Goal: Task Accomplishment & Management: Complete application form

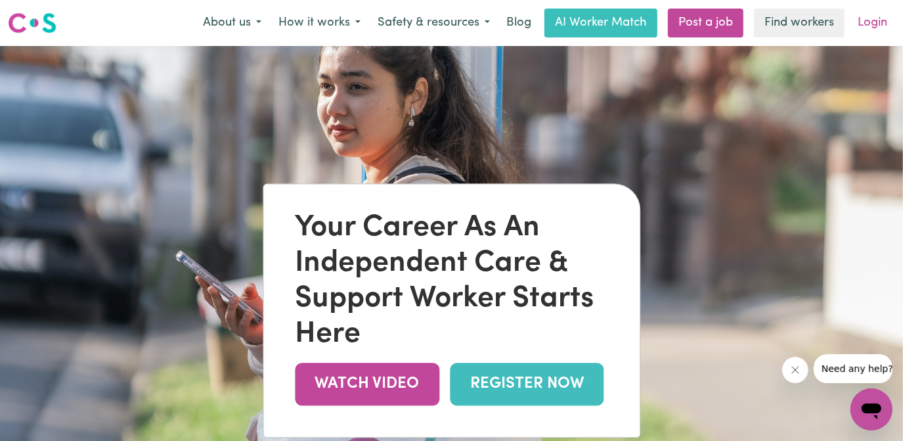
click at [874, 20] on link "Login" at bounding box center [871, 23] width 45 height 29
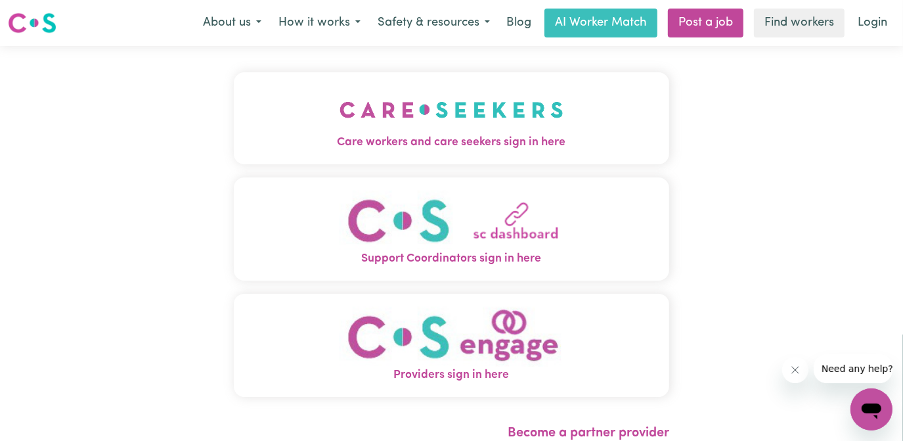
click at [488, 119] on img "Care workers and care seekers sign in here" at bounding box center [451, 109] width 224 height 49
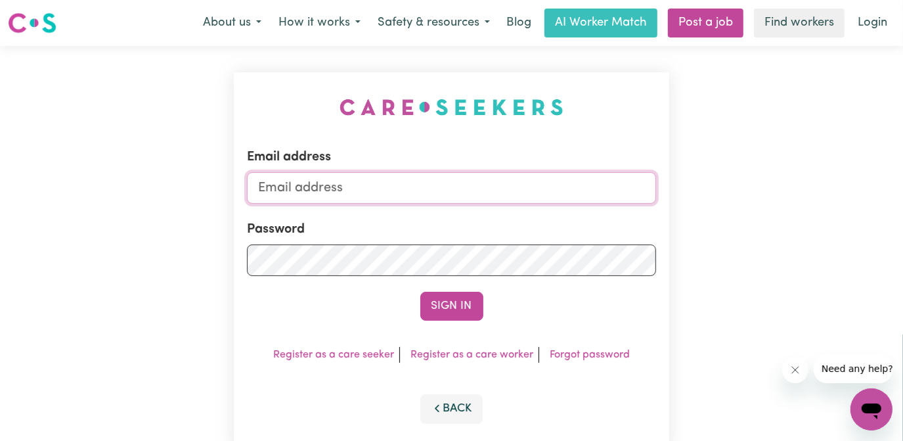
type input "[EMAIL_ADDRESS][DOMAIN_NAME]"
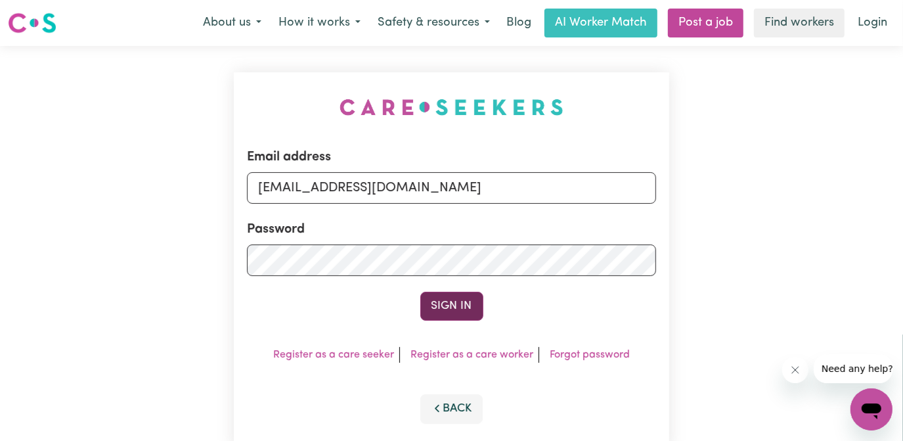
click at [469, 309] on button "Sign In" at bounding box center [451, 305] width 63 height 29
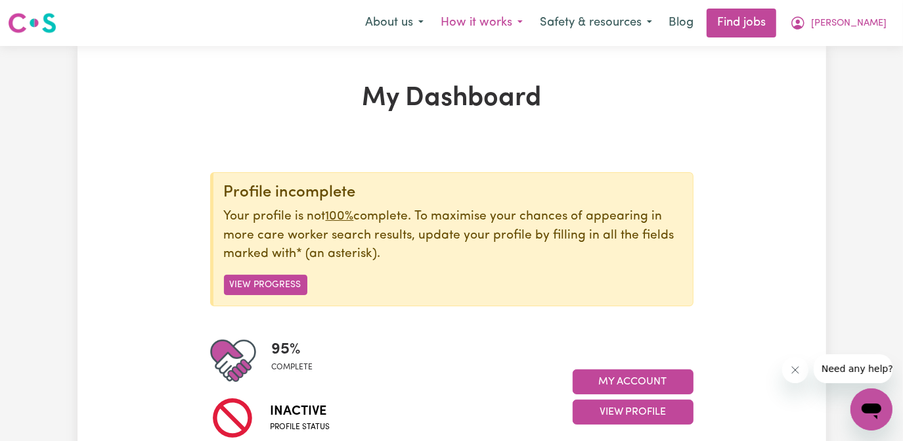
click at [531, 25] on button "How it works" at bounding box center [481, 23] width 99 height 28
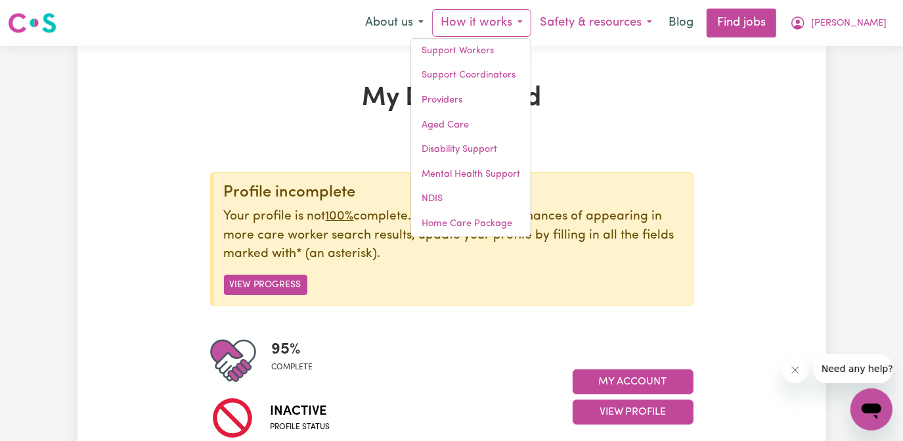
click at [660, 23] on button "Safety & resources" at bounding box center [595, 23] width 129 height 28
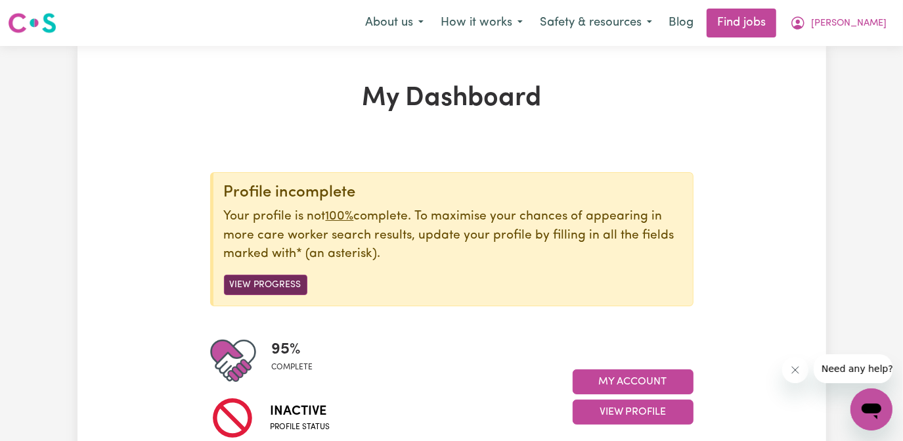
click at [268, 279] on button "View Progress" at bounding box center [265, 284] width 83 height 20
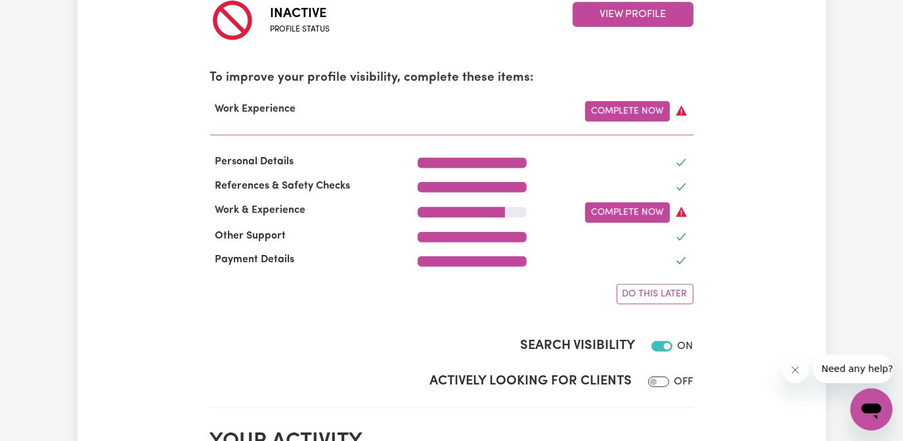
scroll to position [418, 0]
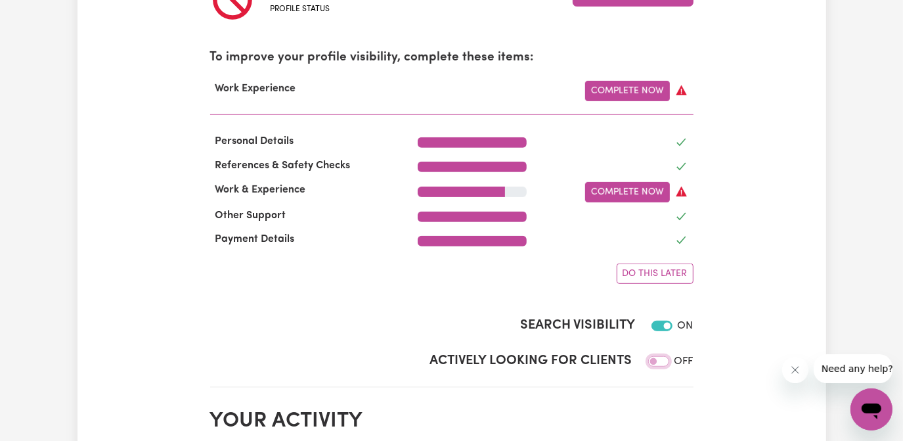
click at [655, 360] on input "Actively Looking for Clients" at bounding box center [658, 361] width 21 height 11
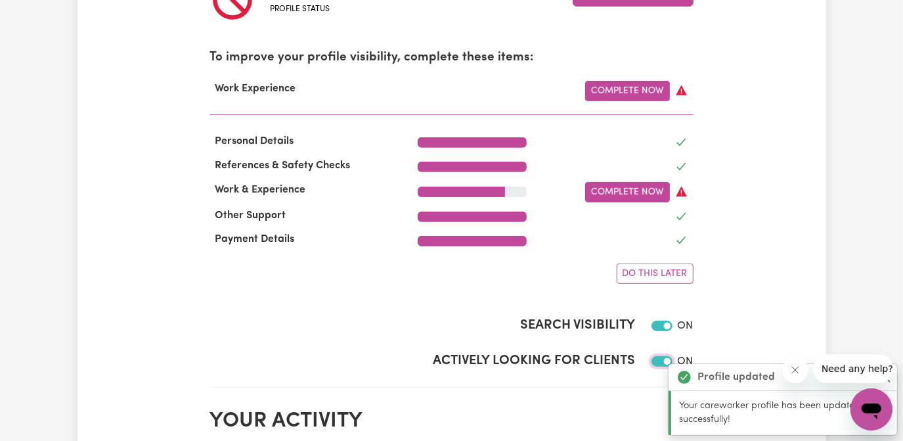
click at [658, 361] on input "Actively Looking for Clients" at bounding box center [661, 361] width 21 height 11
checkbox input "false"
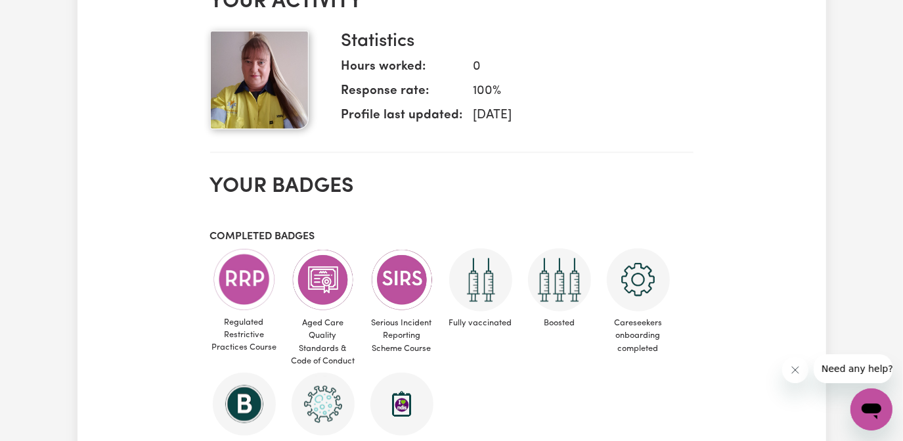
scroll to position [895, 0]
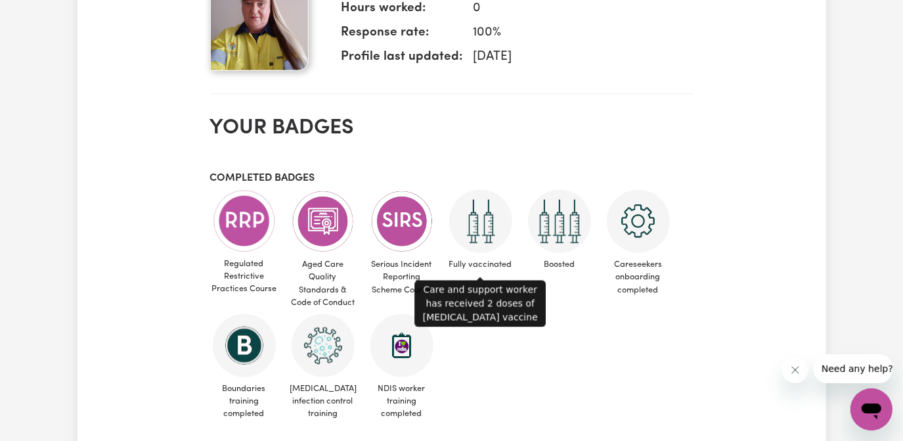
click at [486, 226] on img at bounding box center [480, 221] width 63 height 63
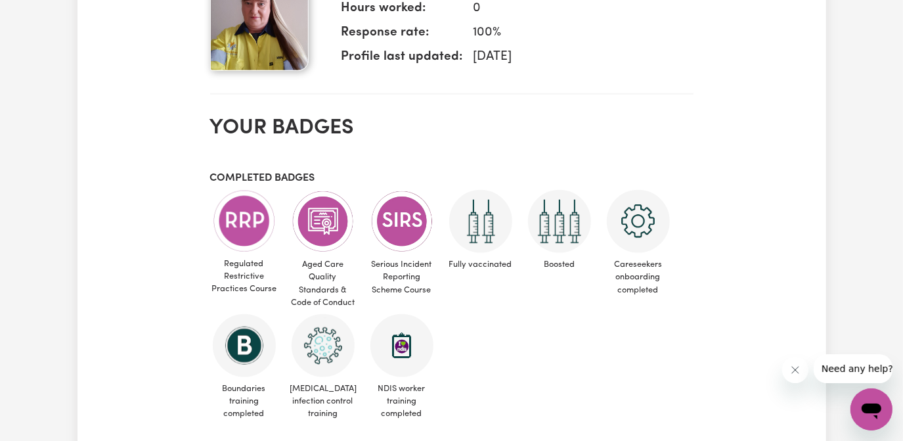
click at [486, 226] on img at bounding box center [480, 221] width 63 height 63
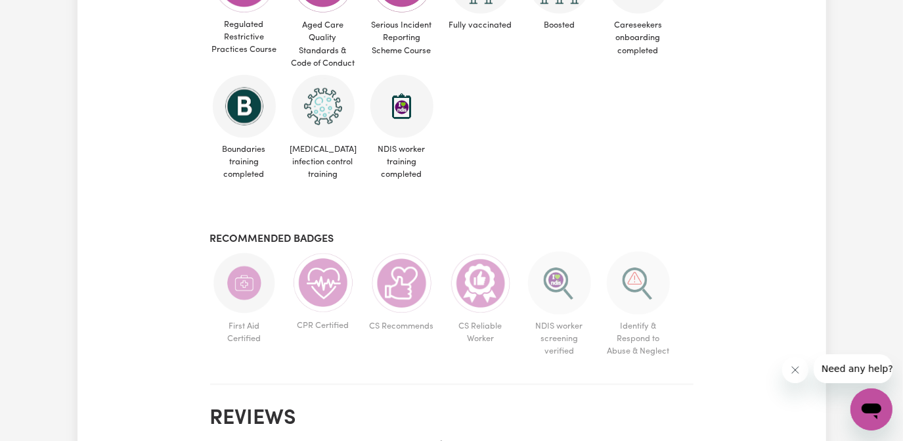
scroll to position [1014, 0]
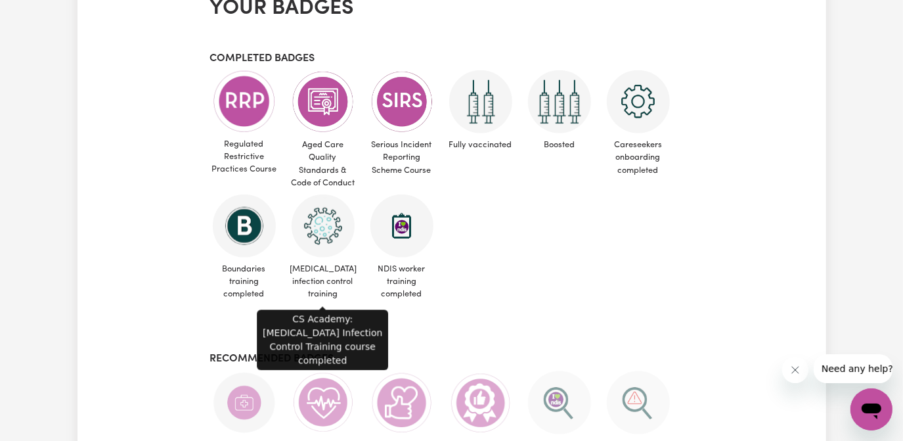
click at [324, 230] on img at bounding box center [322, 225] width 63 height 63
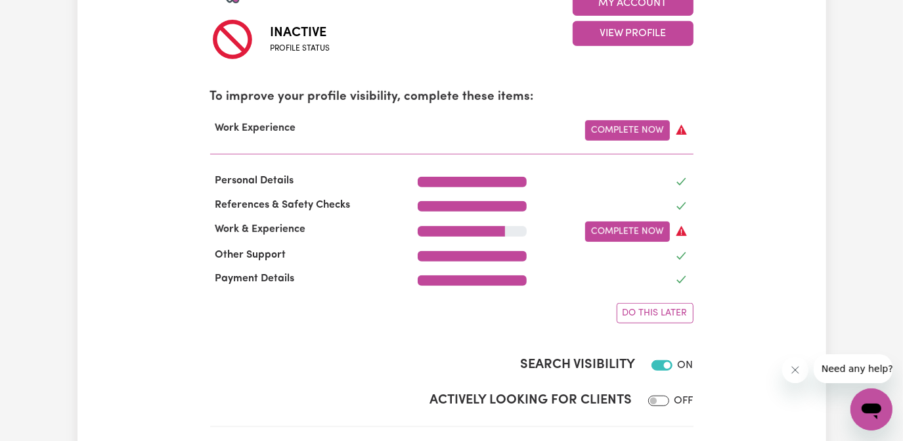
scroll to position [358, 0]
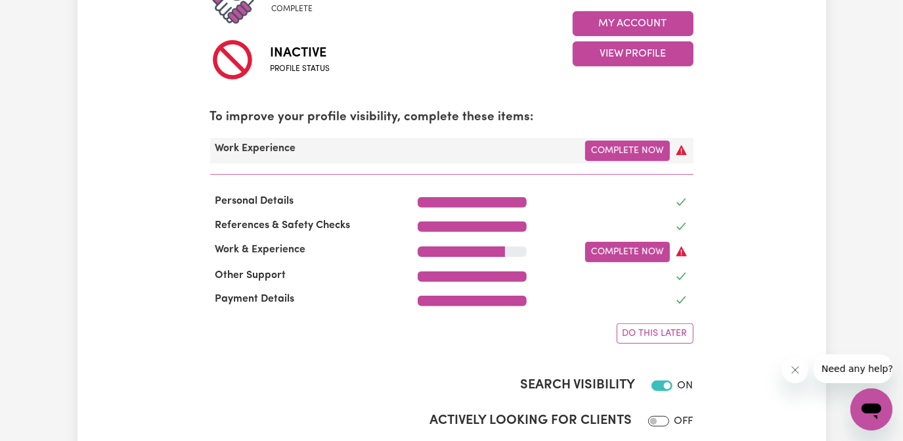
click at [679, 151] on icon at bounding box center [681, 150] width 11 height 10
click at [683, 150] on icon at bounding box center [681, 150] width 11 height 10
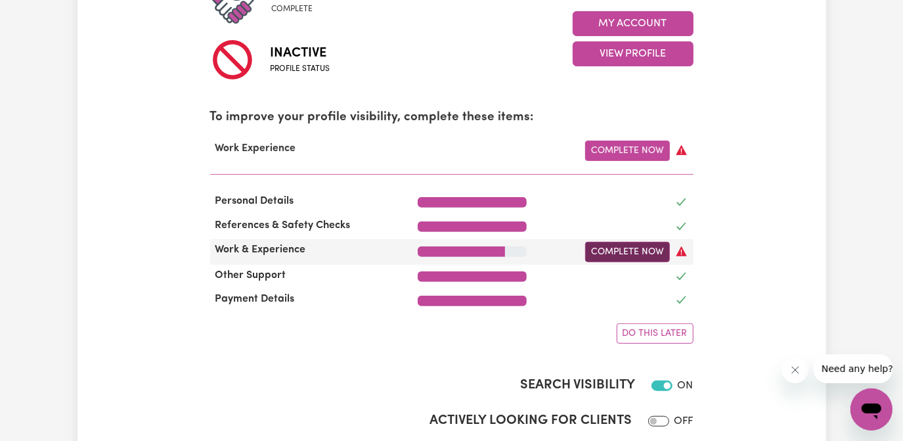
click at [637, 252] on link "Complete Now" at bounding box center [627, 252] width 85 height 20
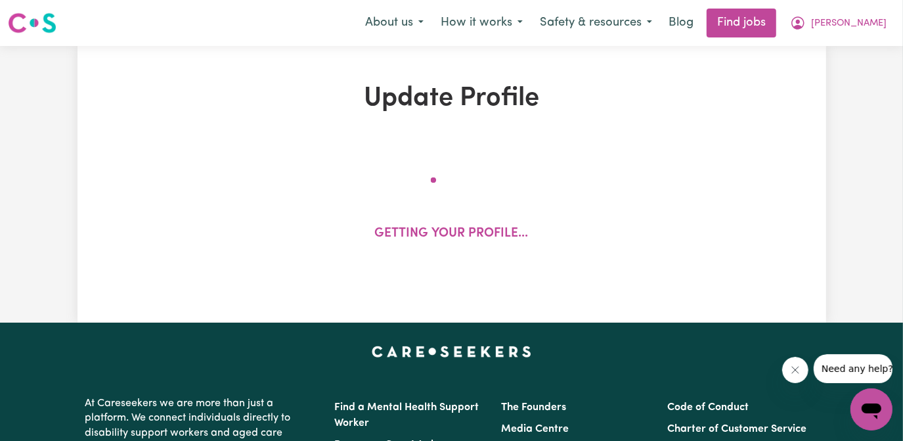
select select "Certificate III (Individual Support)"
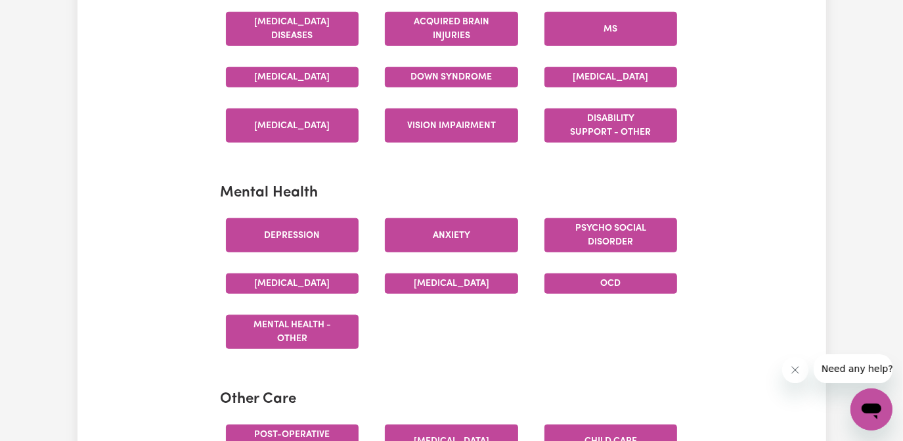
scroll to position [895, 0]
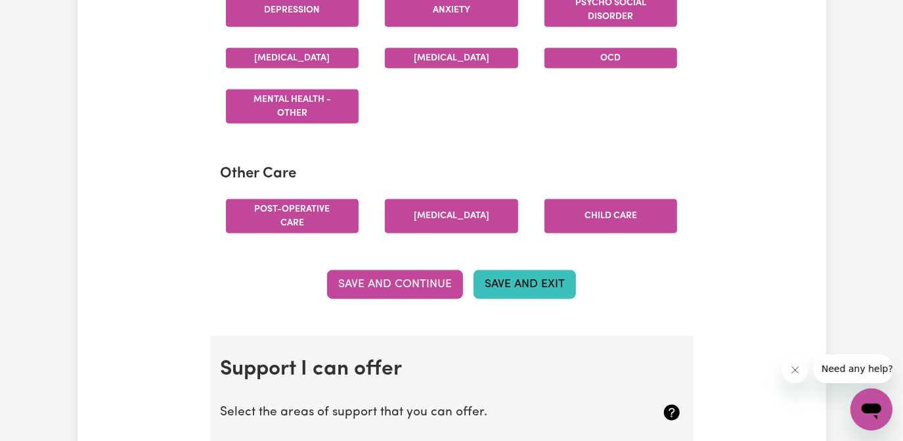
click at [544, 290] on button "Save and Exit" at bounding box center [524, 284] width 102 height 29
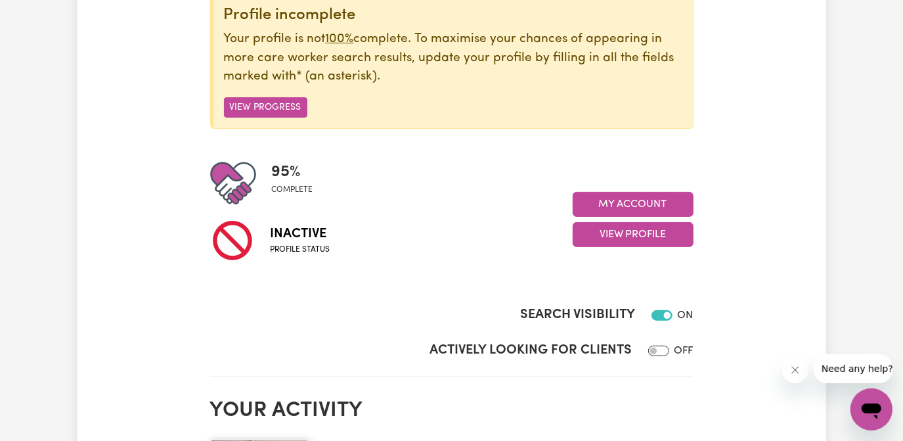
scroll to position [179, 0]
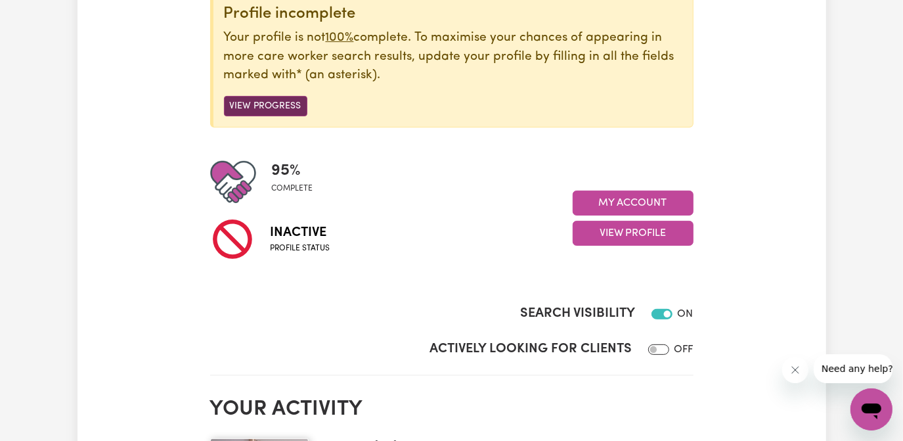
click at [282, 102] on button "View Progress" at bounding box center [265, 106] width 83 height 20
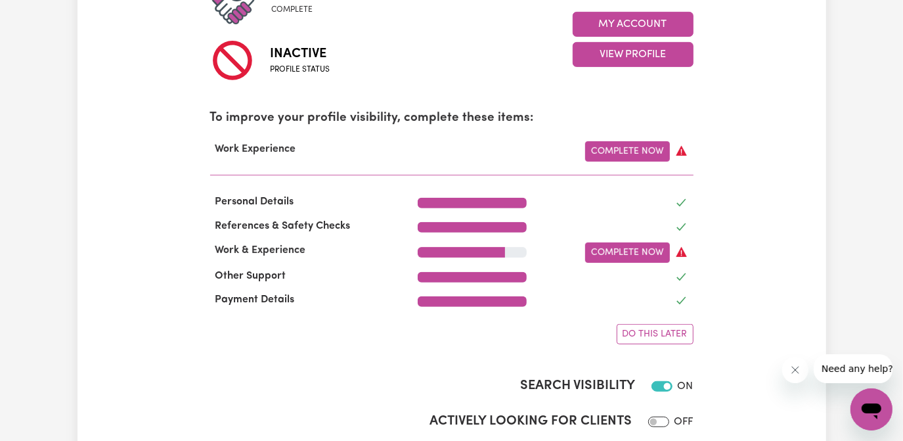
scroll to position [358, 0]
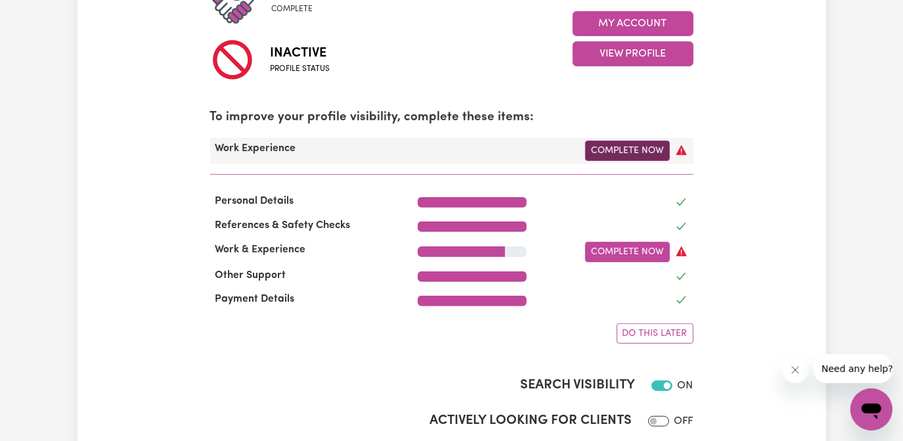
click at [643, 151] on link "Complete Now" at bounding box center [627, 150] width 85 height 20
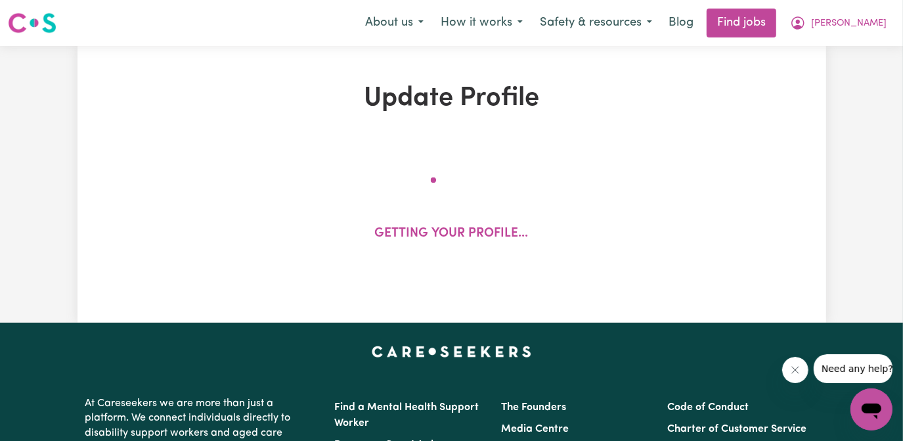
select select "Certificate III (Individual Support)"
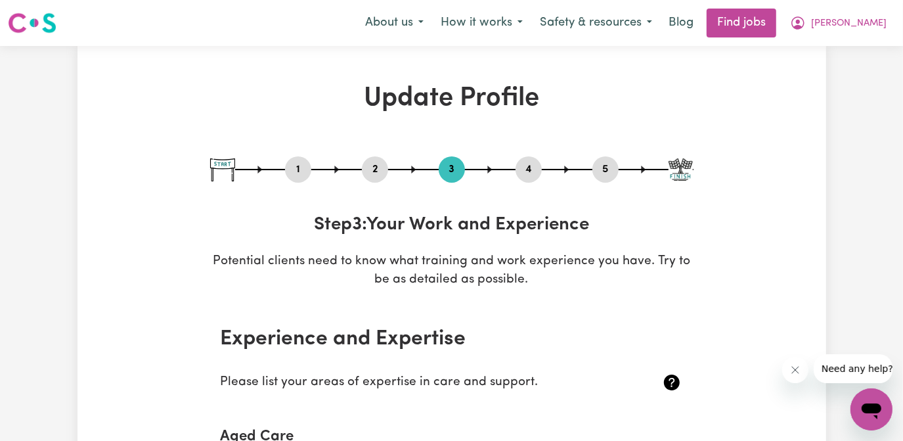
click at [300, 168] on button "1" at bounding box center [298, 169] width 26 height 17
select select "[DEMOGRAPHIC_DATA]"
select select "[DEMOGRAPHIC_DATA] Citizen"
select select "Studying a healthcare related degree or qualification"
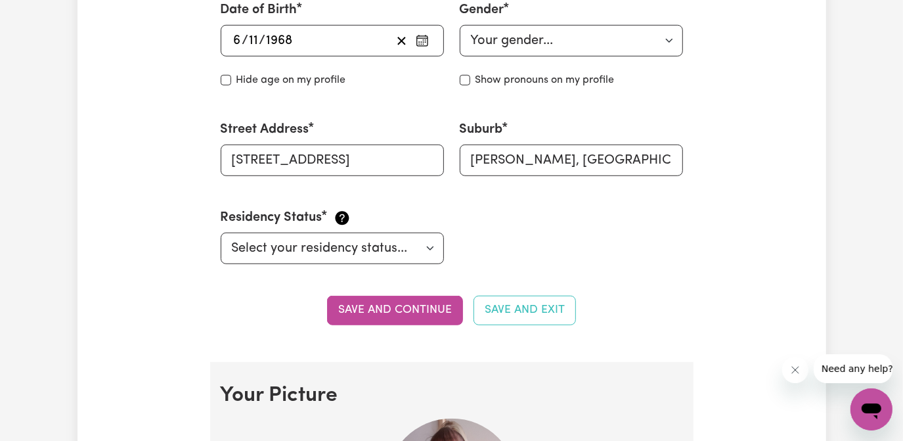
scroll to position [656, 0]
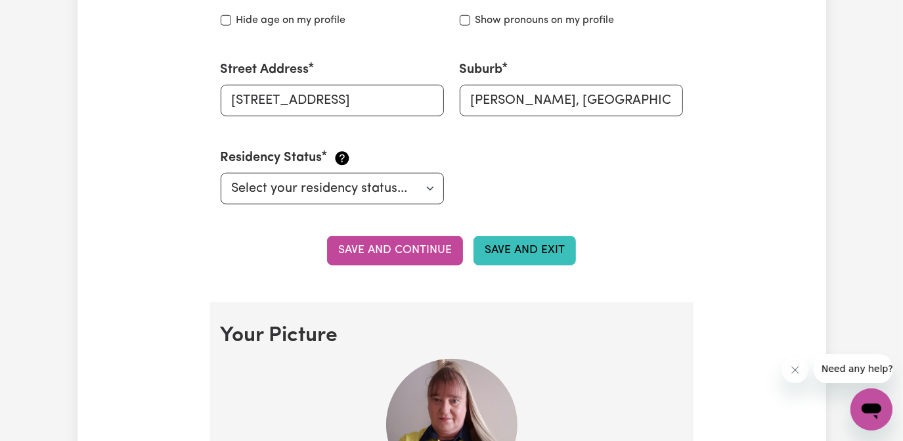
click at [527, 249] on button "Save and Exit" at bounding box center [524, 250] width 102 height 29
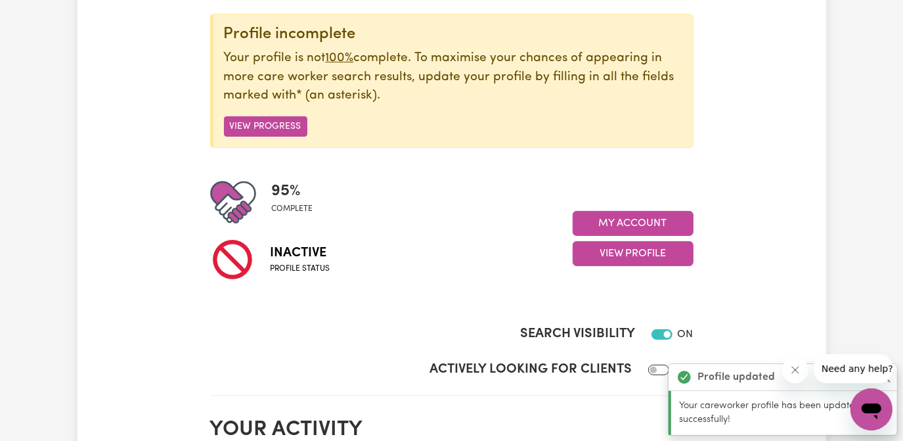
scroll to position [179, 0]
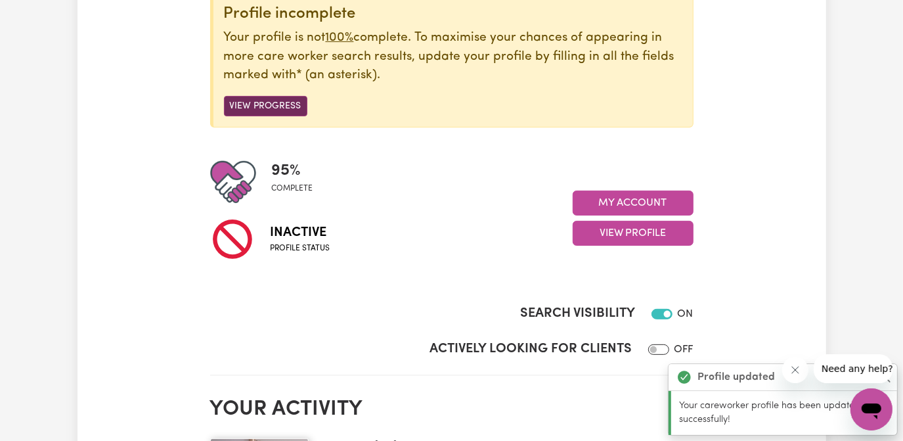
click at [265, 101] on button "View Progress" at bounding box center [265, 106] width 83 height 20
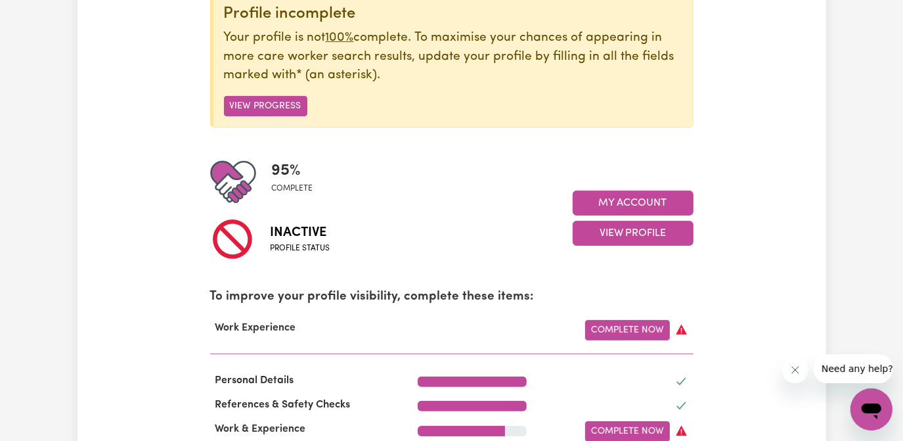
scroll to position [298, 0]
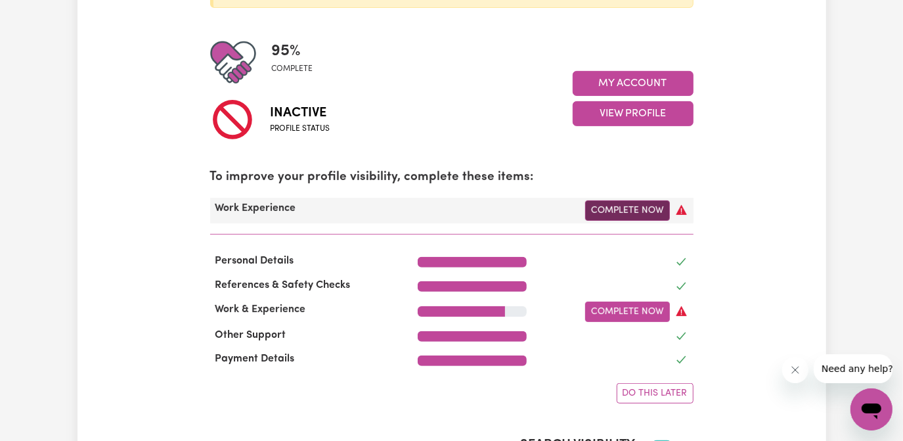
click at [620, 204] on link "Complete Now" at bounding box center [627, 210] width 85 height 20
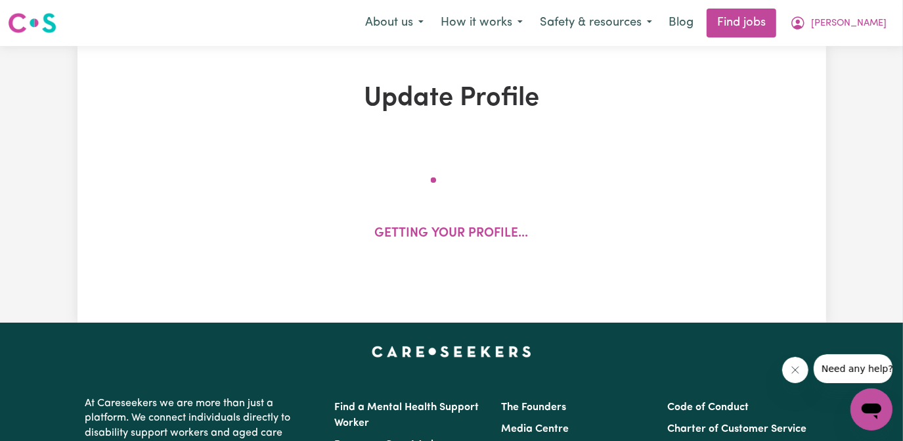
select select "Certificate III (Individual Support)"
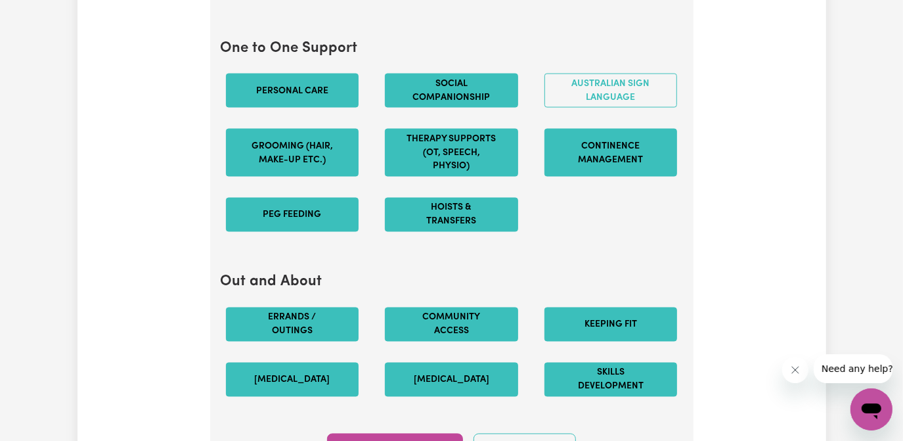
scroll to position [1671, 0]
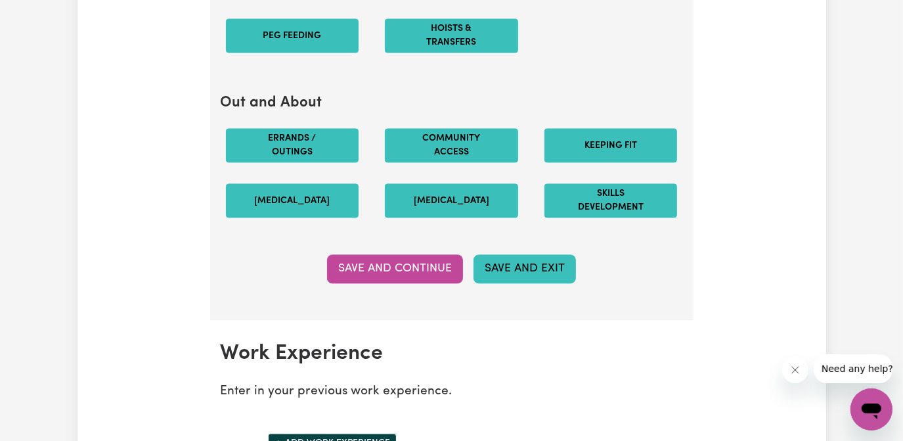
click at [548, 270] on button "Save and Exit" at bounding box center [524, 268] width 102 height 29
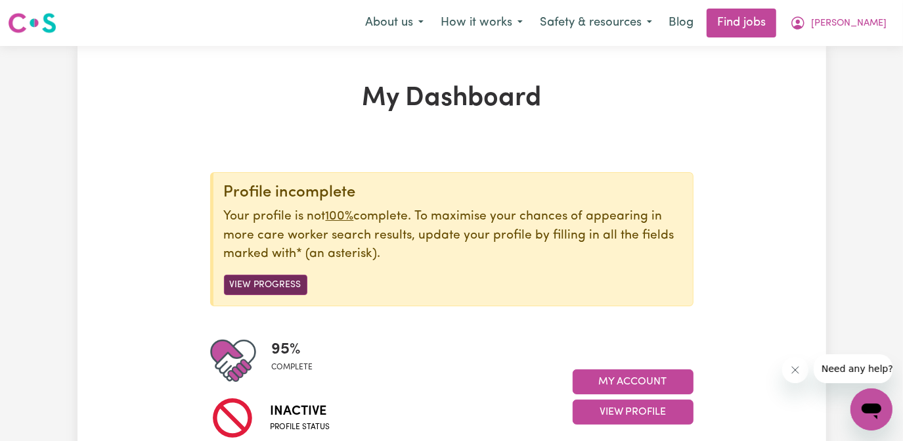
click at [286, 284] on button "View Progress" at bounding box center [265, 284] width 83 height 20
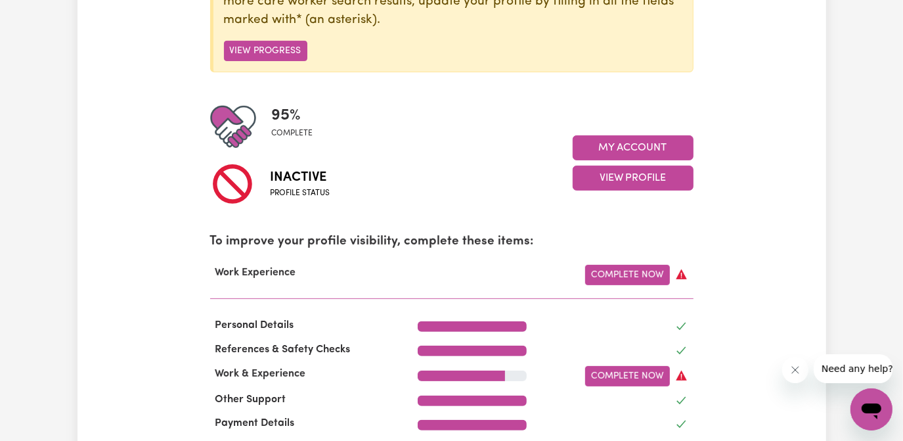
scroll to position [298, 0]
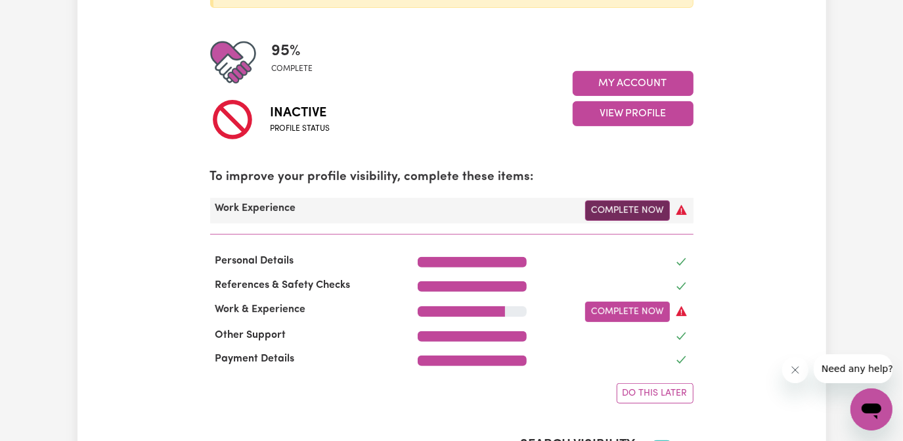
click at [638, 210] on link "Complete Now" at bounding box center [627, 210] width 85 height 20
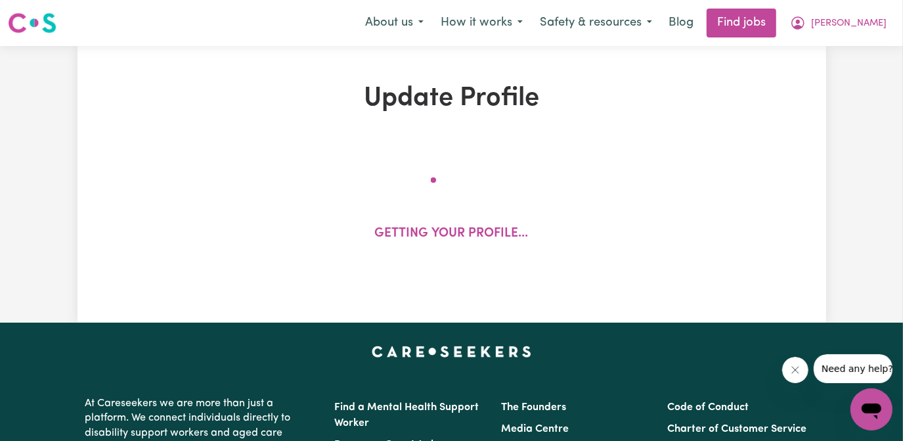
select select "Certificate III (Individual Support)"
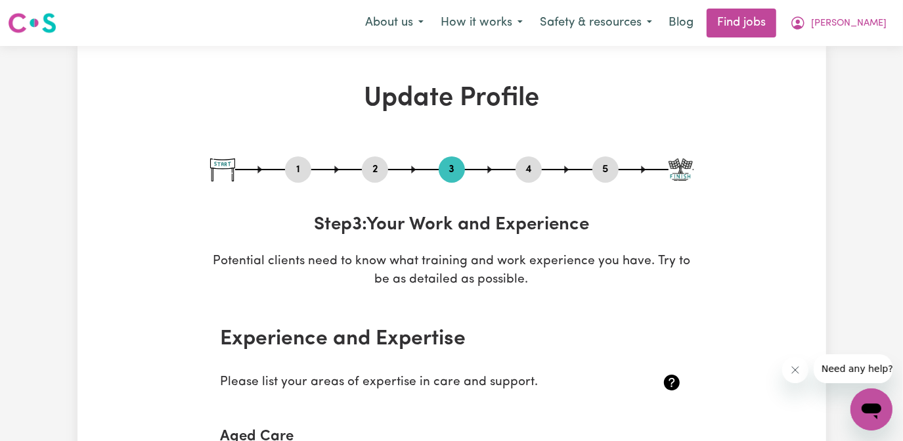
click at [294, 166] on button "1" at bounding box center [298, 169] width 26 height 17
select select "[DEMOGRAPHIC_DATA]"
select select "[DEMOGRAPHIC_DATA] Citizen"
select select "Studying a healthcare related degree or qualification"
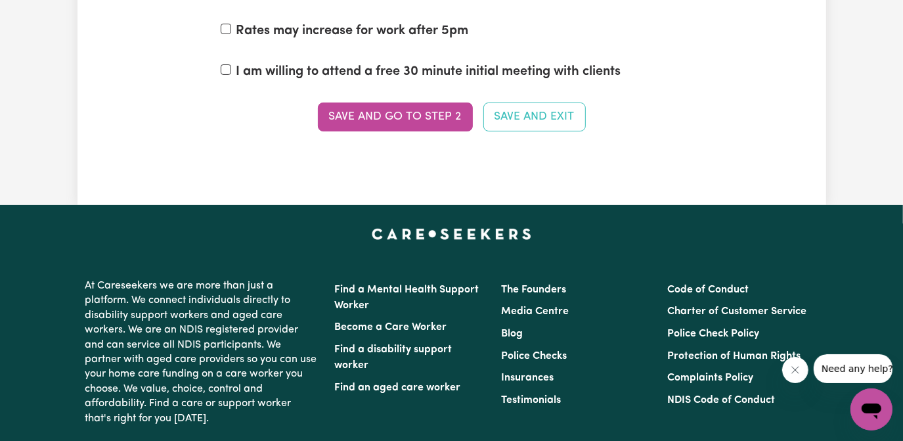
scroll to position [3461, 0]
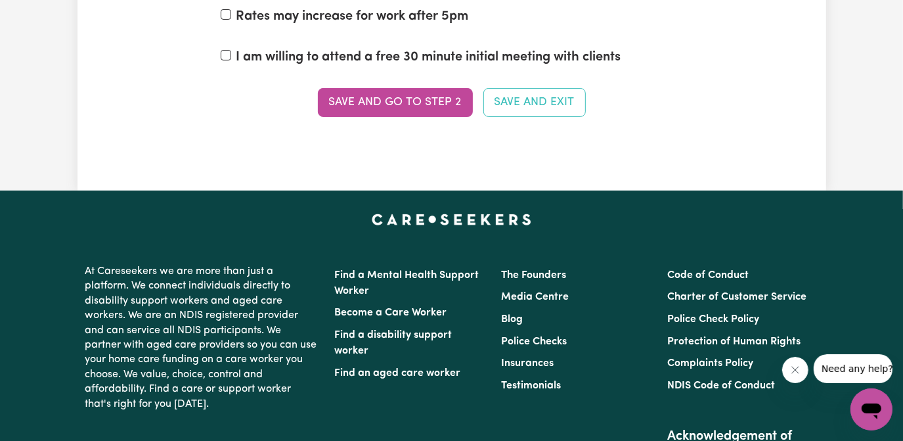
drag, startPoint x: 414, startPoint y: 93, endPoint x: 432, endPoint y: 98, distance: 18.5
click at [415, 93] on button "Save and go to Step 2" at bounding box center [395, 102] width 155 height 29
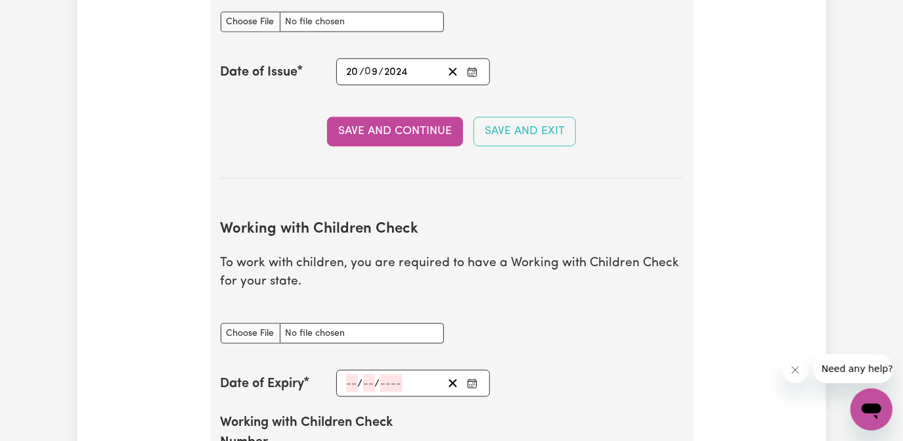
scroll to position [1193, 0]
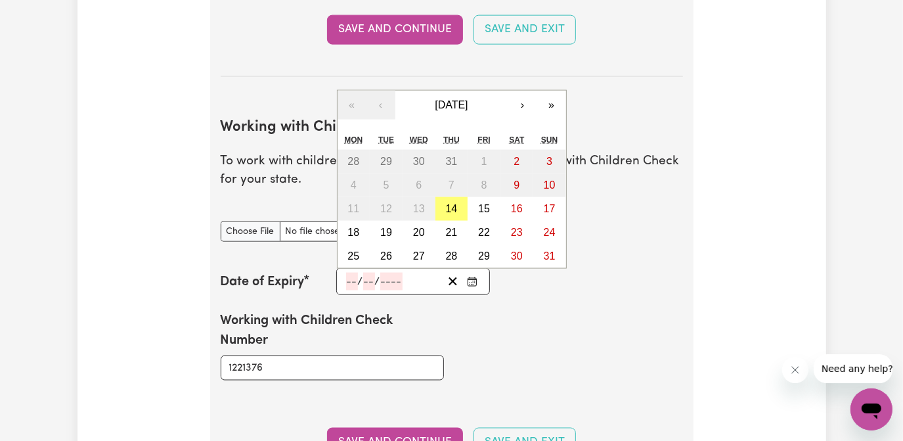
click at [349, 280] on input "number" at bounding box center [352, 281] width 12 height 18
type input "15"
type input "08"
type input "202"
type input "[DATE]"
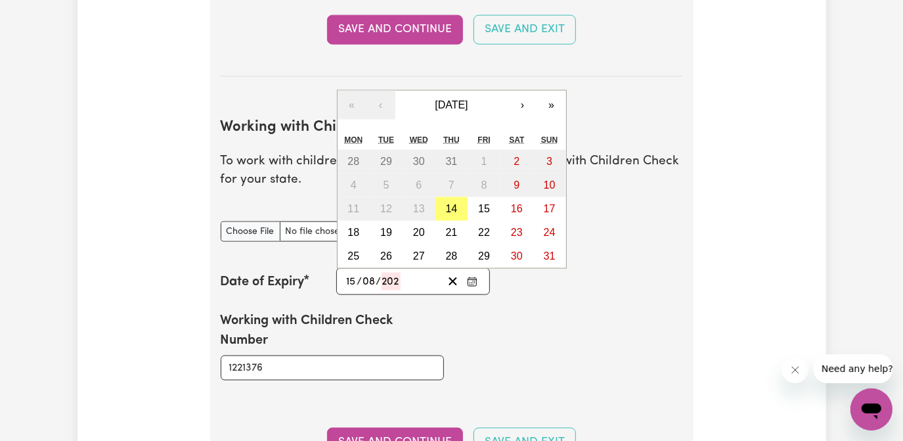
type input "8"
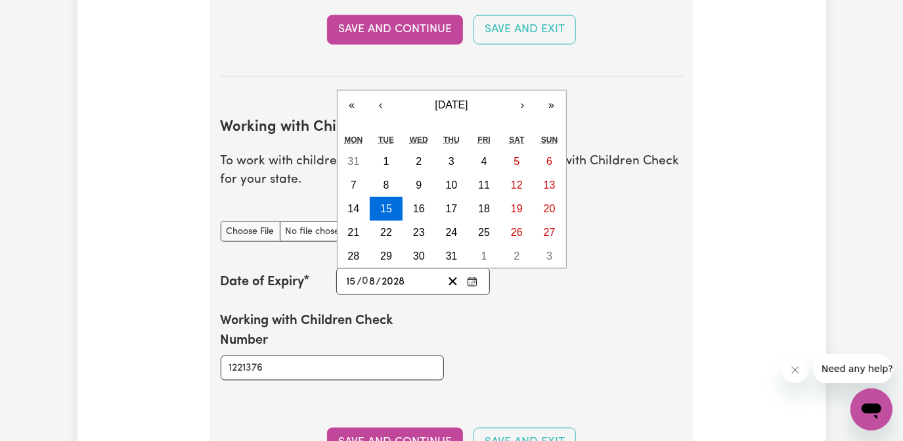
type input "2028"
click at [568, 333] on div "Working with Children Check Number 1221376" at bounding box center [452, 345] width 478 height 101
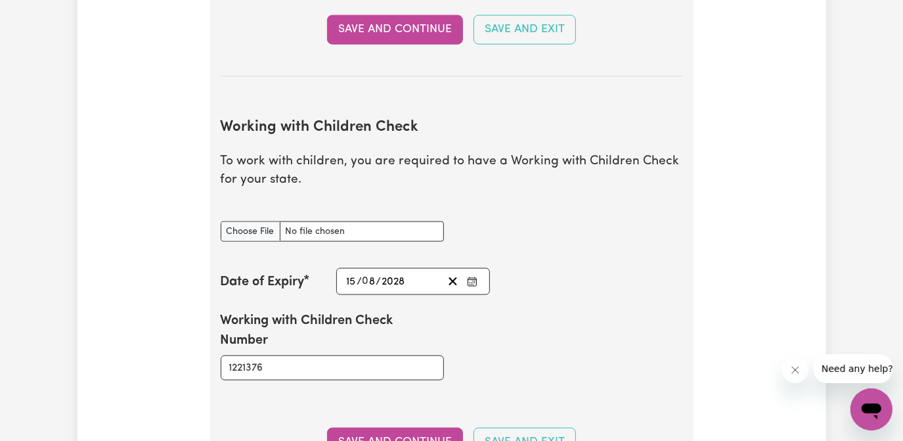
scroll to position [1313, 0]
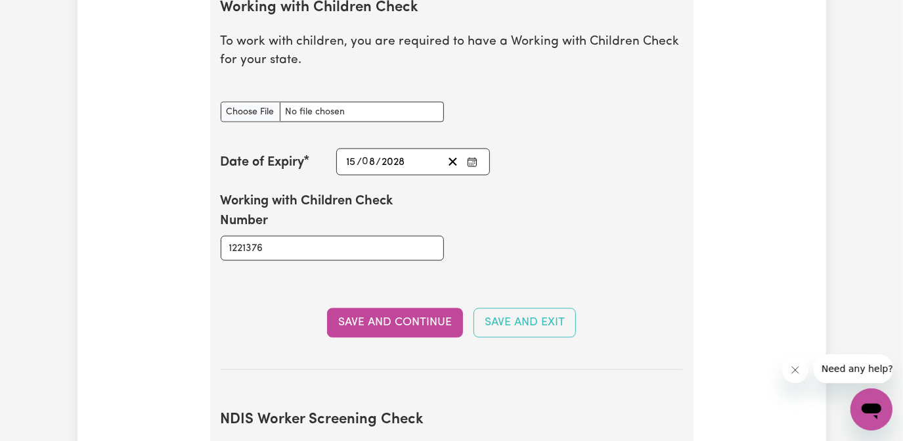
click at [406, 316] on button "Save and Continue" at bounding box center [395, 322] width 136 height 29
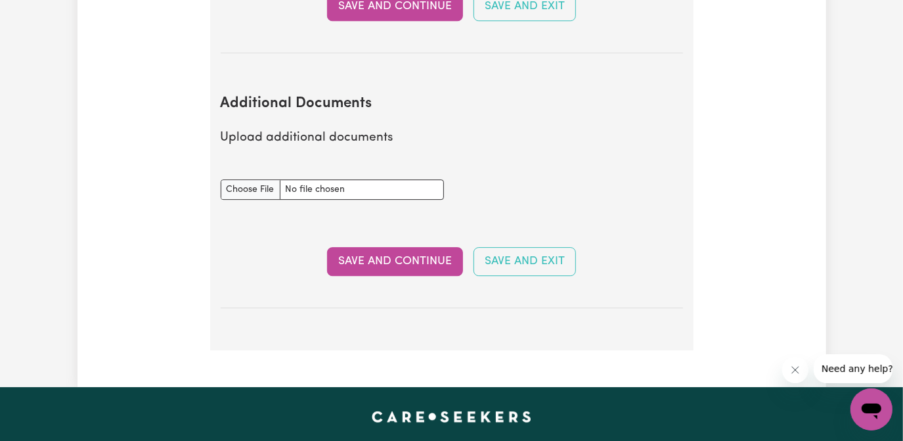
scroll to position [2655, 0]
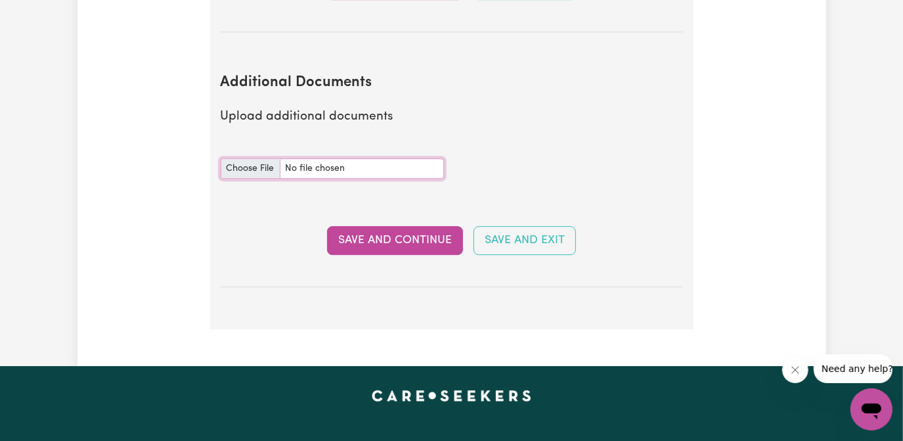
click at [264, 179] on input "Additional Documents document" at bounding box center [332, 168] width 223 height 20
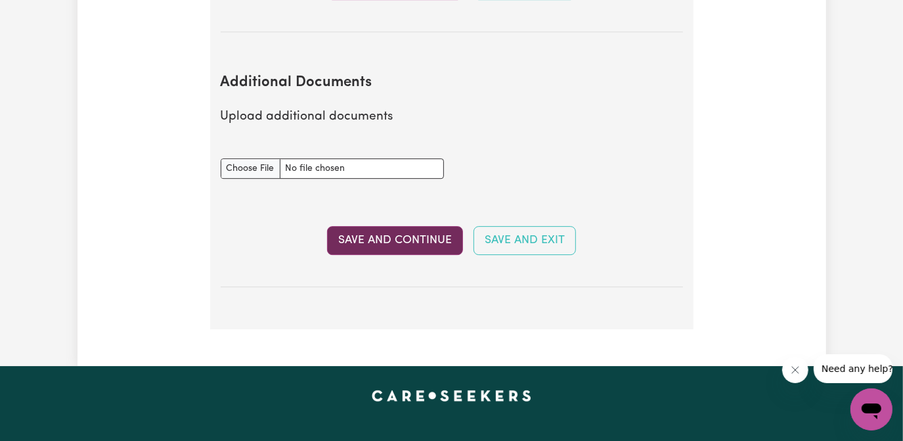
click at [427, 249] on button "Save and Continue" at bounding box center [395, 240] width 136 height 29
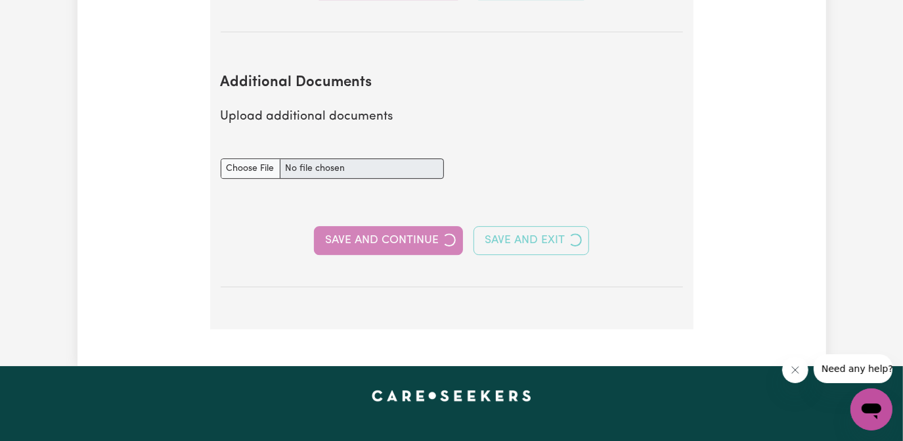
select select "Certificate III (Individual Support)"
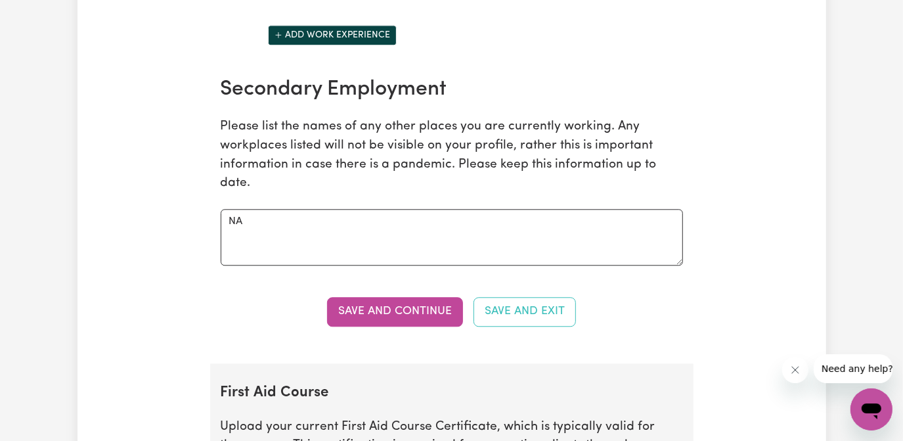
scroll to position [1969, 0]
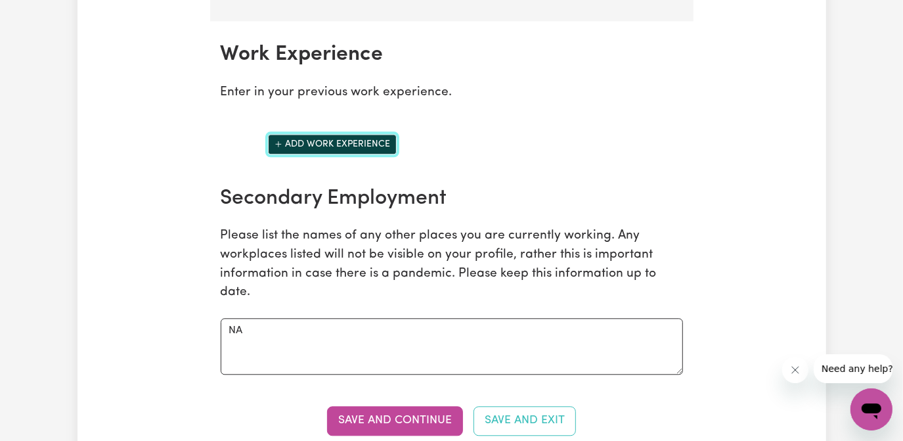
click at [355, 152] on button "Add work experience" at bounding box center [332, 144] width 129 height 20
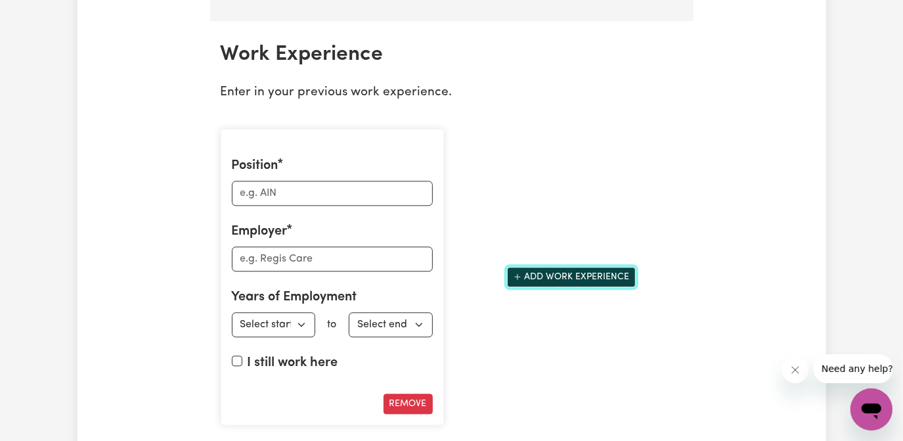
scroll to position [2088, 0]
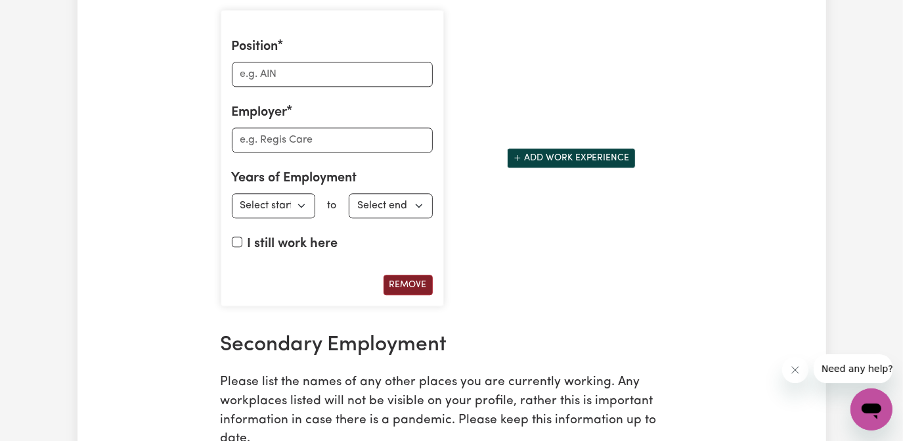
click at [400, 290] on button "Remove" at bounding box center [407, 284] width 49 height 20
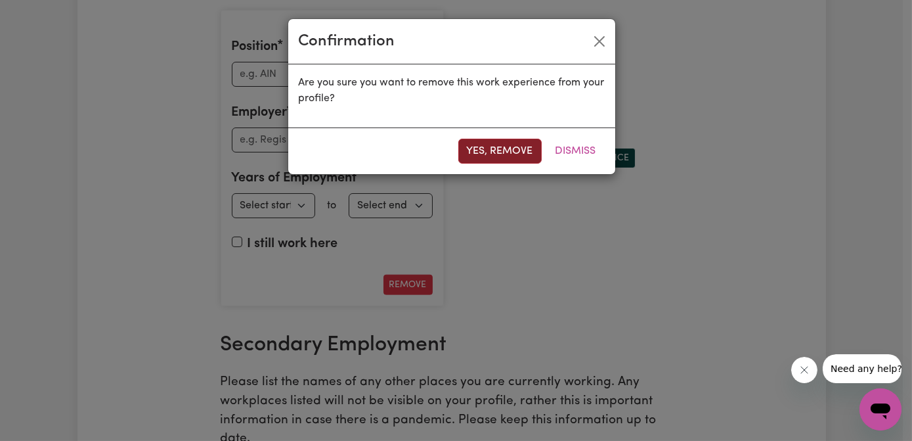
click at [516, 144] on button "Yes, remove" at bounding box center [499, 151] width 83 height 25
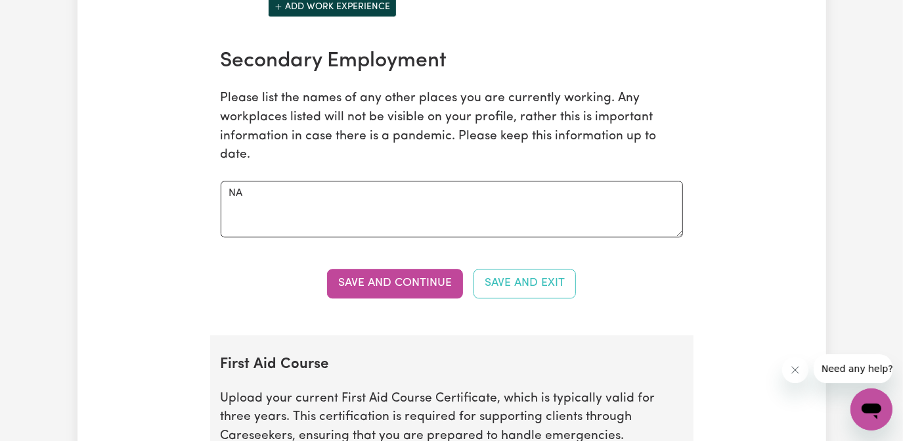
scroll to position [1946, 0]
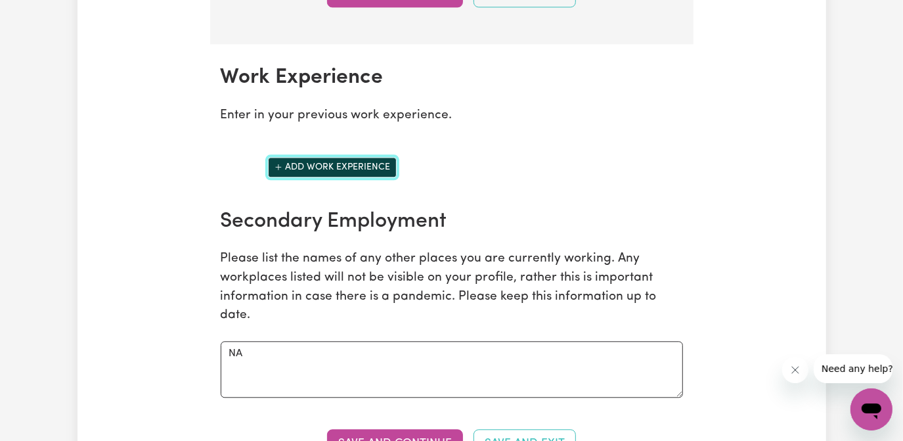
click at [353, 172] on button "Add work experience" at bounding box center [332, 167] width 129 height 20
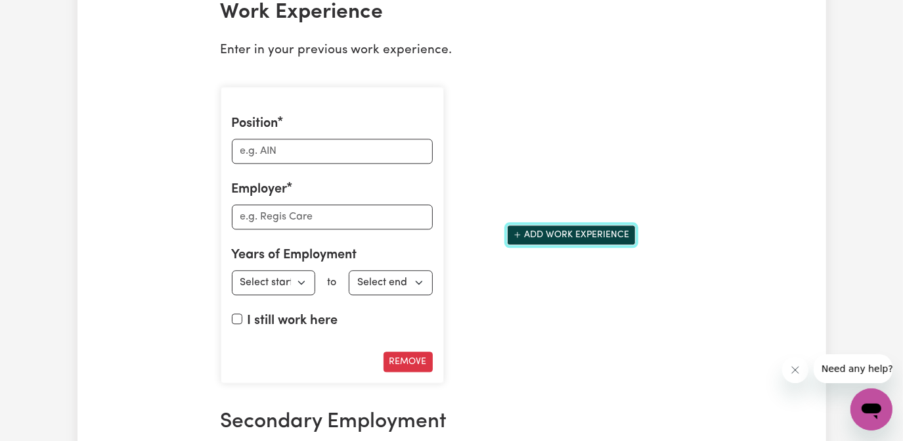
scroll to position [2065, 0]
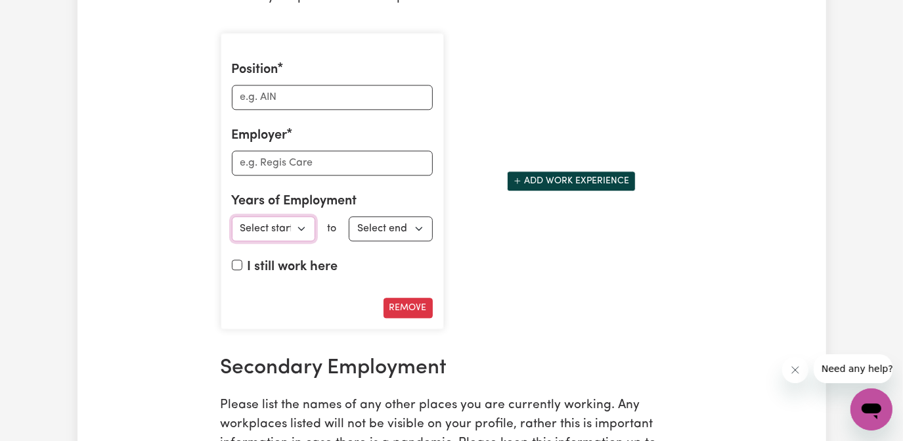
click at [302, 235] on select "Select start year [DATE] 1952 1953 1954 1955 1956 1957 1958 1959 1960 1961 1962…" at bounding box center [274, 228] width 84 height 25
select select "2019"
click at [232, 221] on select "Select start year [DATE] 1952 1953 1954 1955 1956 1957 1958 1959 1960 1961 1962…" at bounding box center [274, 228] width 84 height 25
click at [420, 235] on select "Select end year [DATE] 1952 1953 1954 1955 1956 1957 1958 1959 1960 1961 1962 1…" at bounding box center [391, 228] width 84 height 25
select select "2021"
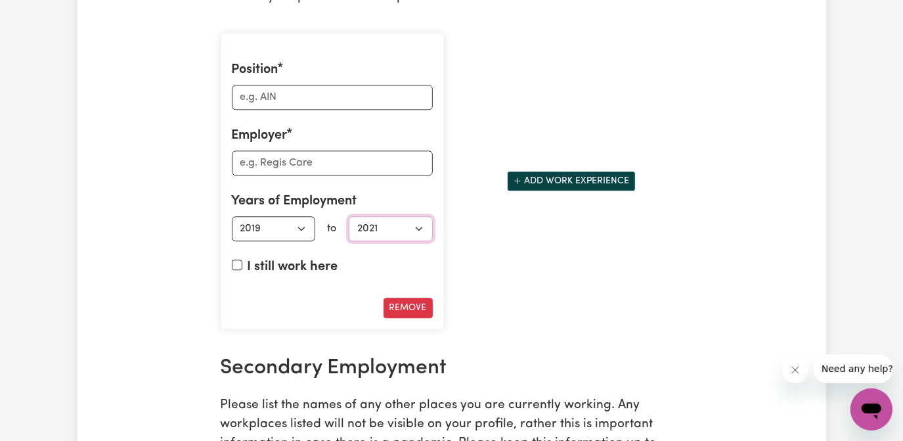
click at [349, 221] on select "Select end year [DATE] 1952 1953 1954 1955 1956 1957 1958 1959 1960 1961 1962 1…" at bounding box center [391, 228] width 84 height 25
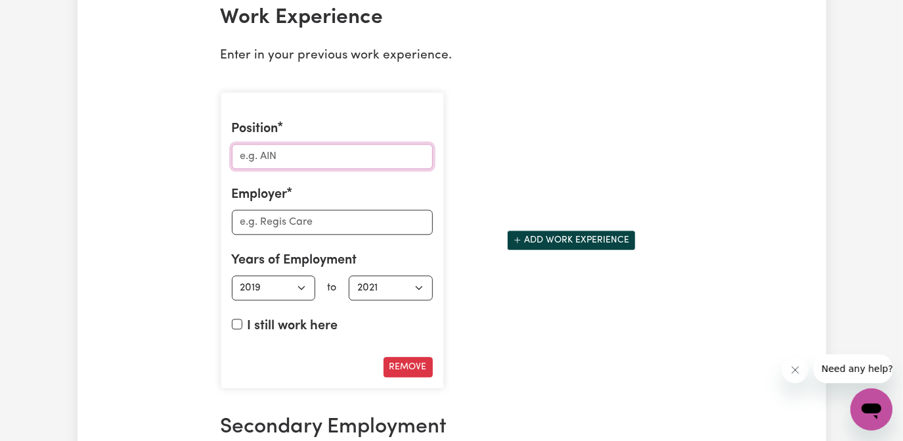
click at [259, 163] on input "Position" at bounding box center [332, 156] width 201 height 25
type input "High Care Disability Support Worker"
click at [244, 230] on input "Employer" at bounding box center [332, 221] width 201 height 25
type input "R"
type input "Client's Own Home"
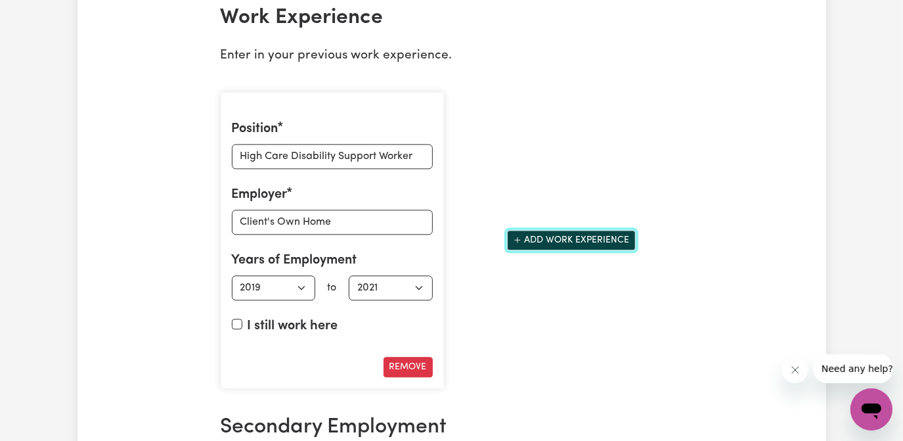
click at [602, 242] on button "Add work experience" at bounding box center [571, 240] width 129 height 20
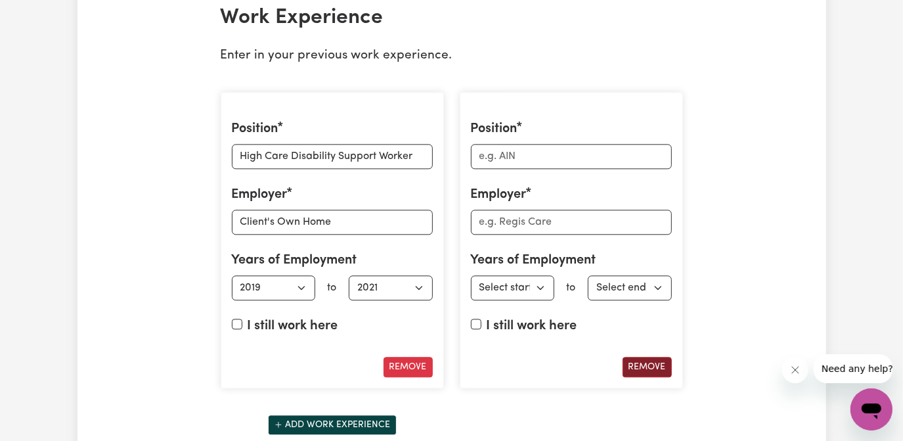
click at [662, 372] on button "Remove" at bounding box center [646, 366] width 49 height 20
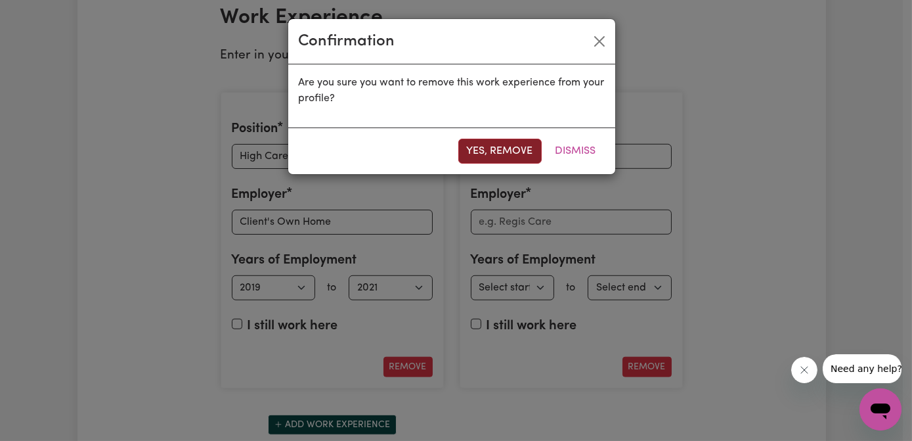
click at [509, 149] on button "Yes, remove" at bounding box center [499, 151] width 83 height 25
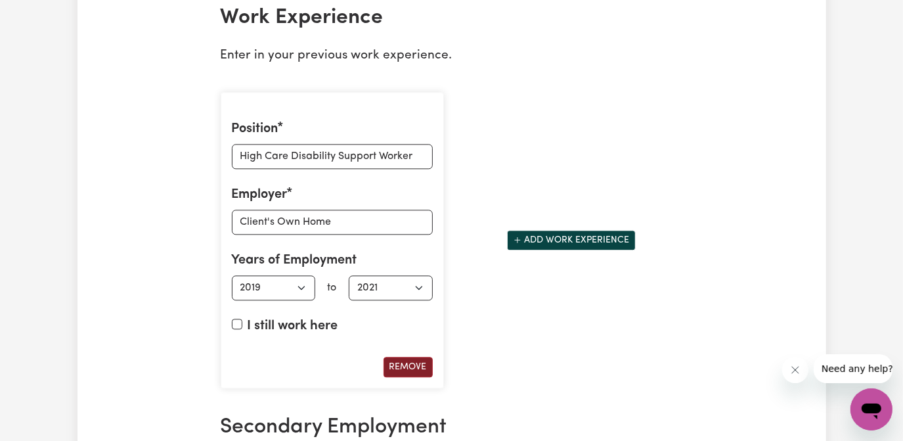
click at [410, 374] on button "Remove" at bounding box center [407, 366] width 49 height 20
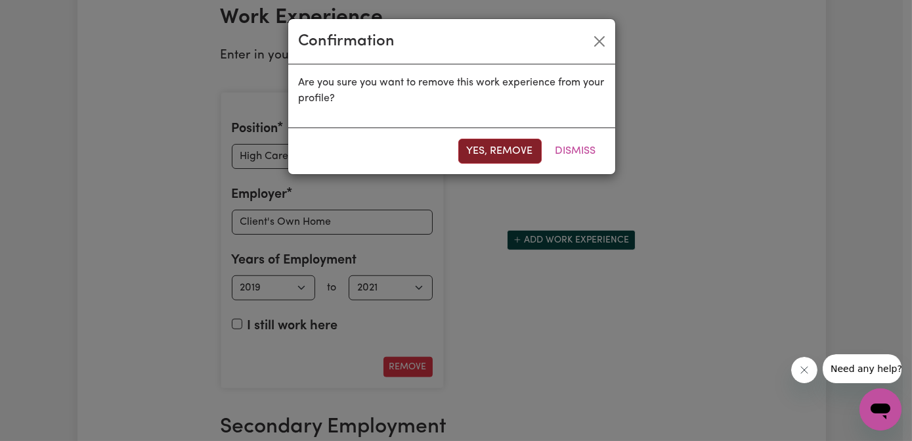
click at [511, 148] on button "Yes, remove" at bounding box center [499, 151] width 83 height 25
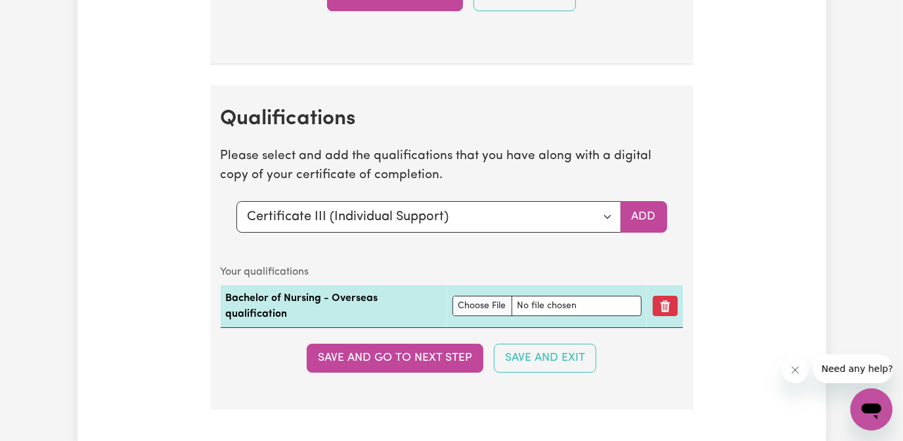
scroll to position [3259, 0]
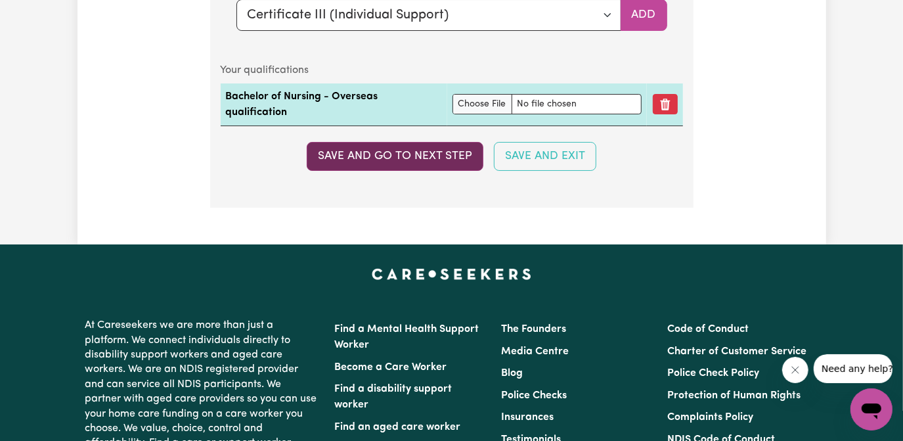
click at [406, 151] on button "Save and go to next step" at bounding box center [395, 156] width 177 height 29
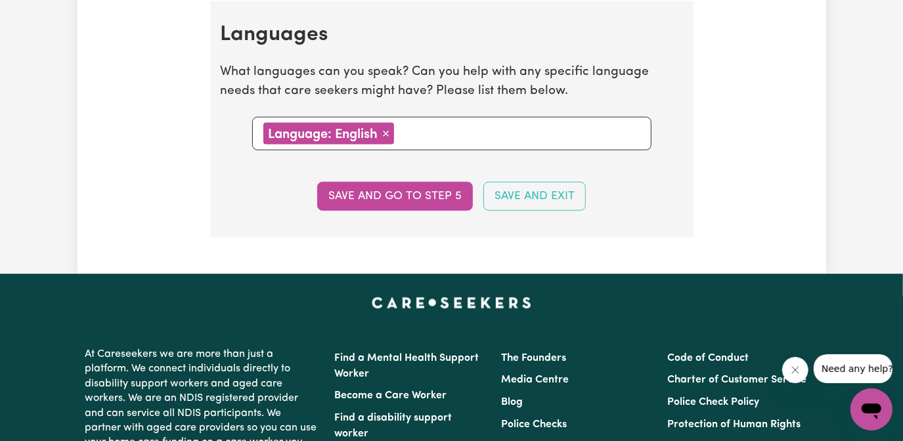
scroll to position [1492, 0]
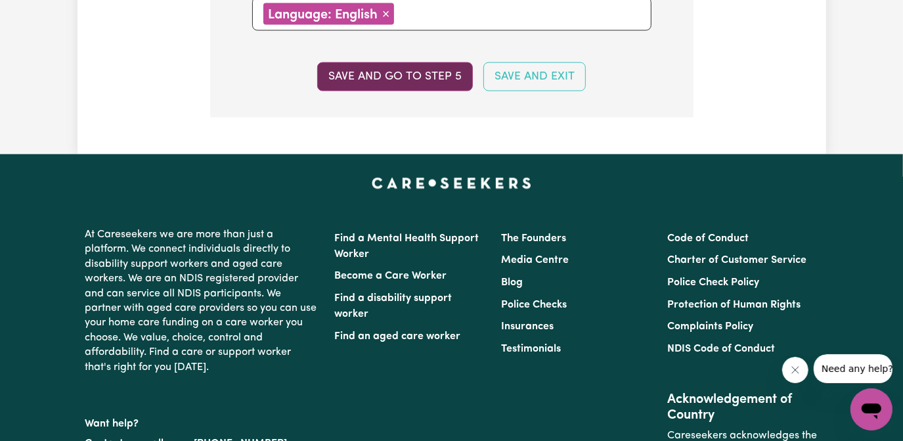
click at [385, 74] on button "Save and go to step 5" at bounding box center [395, 76] width 156 height 29
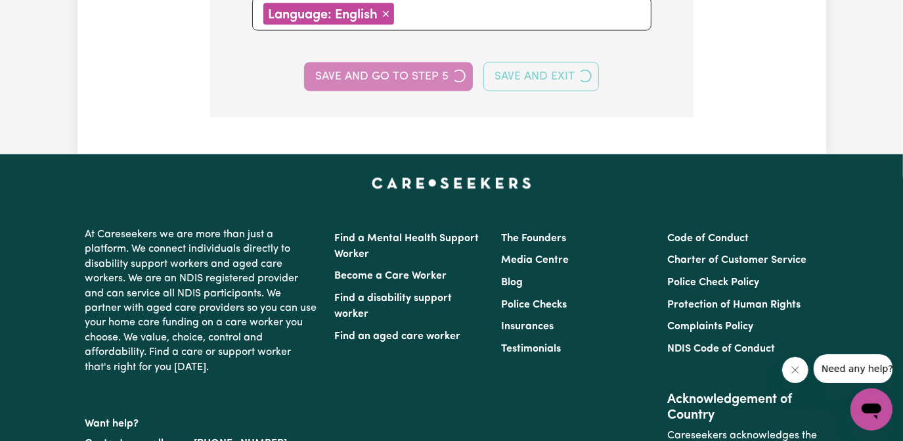
select select "I am providing services by being employed by an organisation"
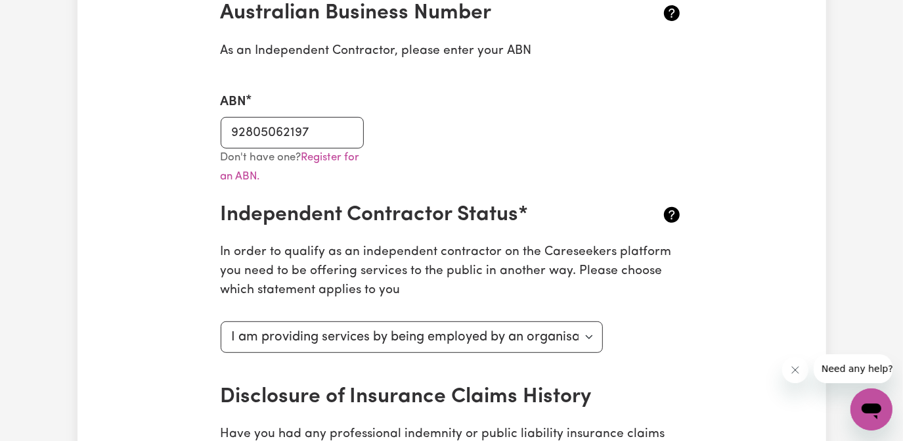
scroll to position [298, 0]
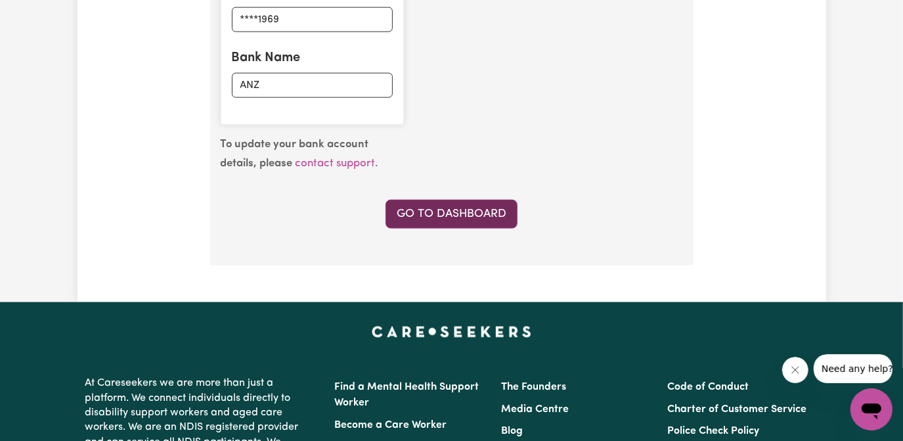
click at [460, 213] on link "Go to Dashboard" at bounding box center [451, 214] width 132 height 29
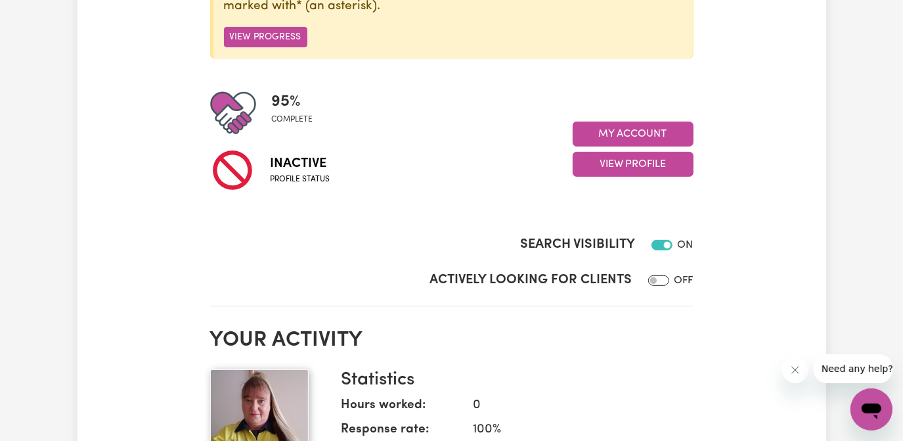
scroll to position [179, 0]
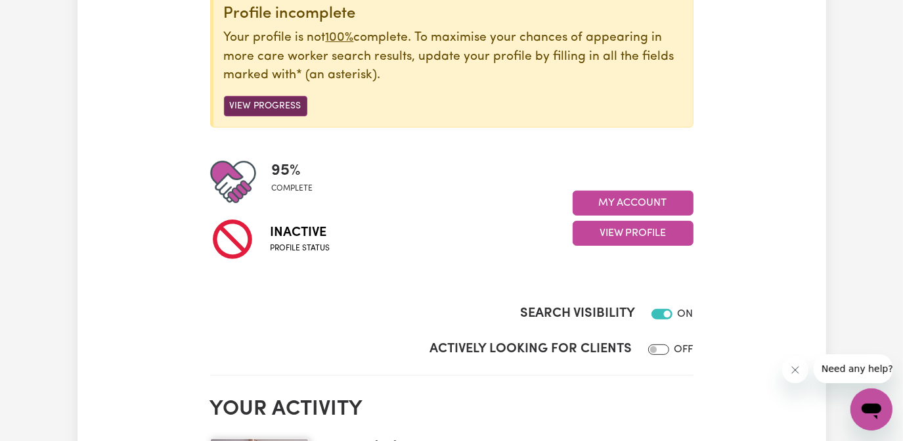
click at [253, 105] on button "View Progress" at bounding box center [265, 106] width 83 height 20
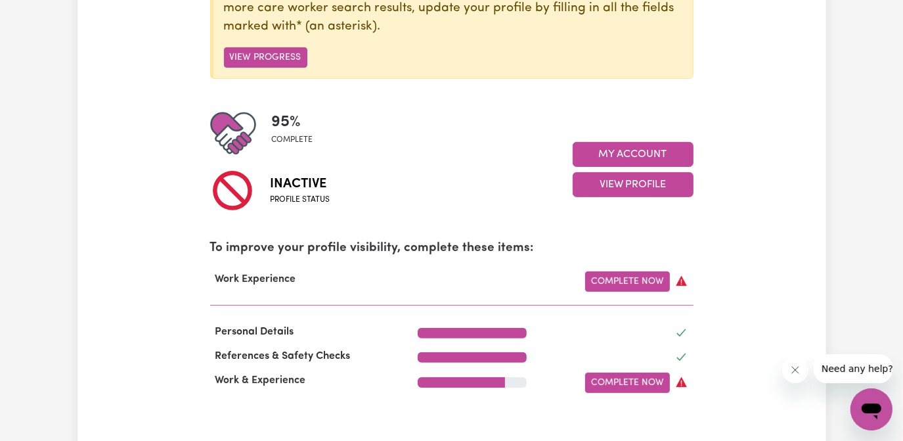
scroll to position [298, 0]
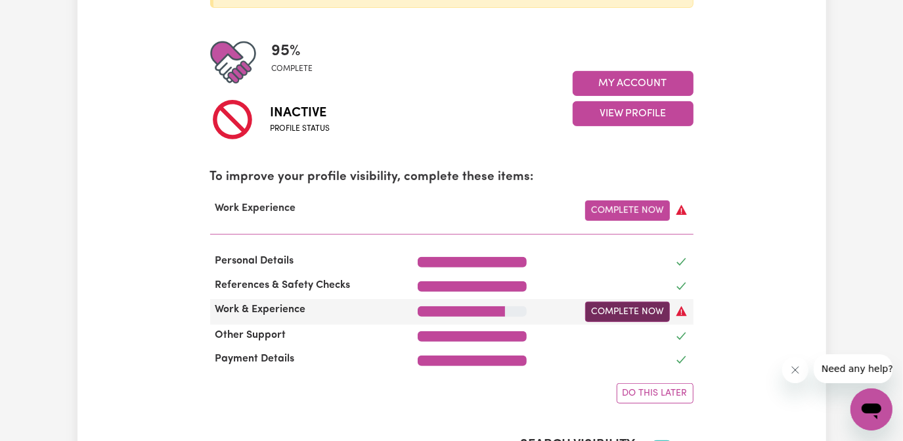
click at [611, 311] on link "Complete Now" at bounding box center [627, 311] width 85 height 20
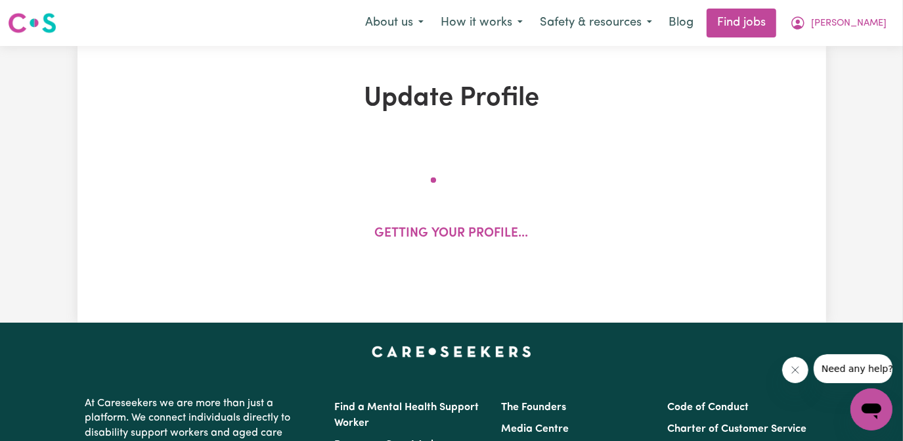
select select "Certificate III (Individual Support)"
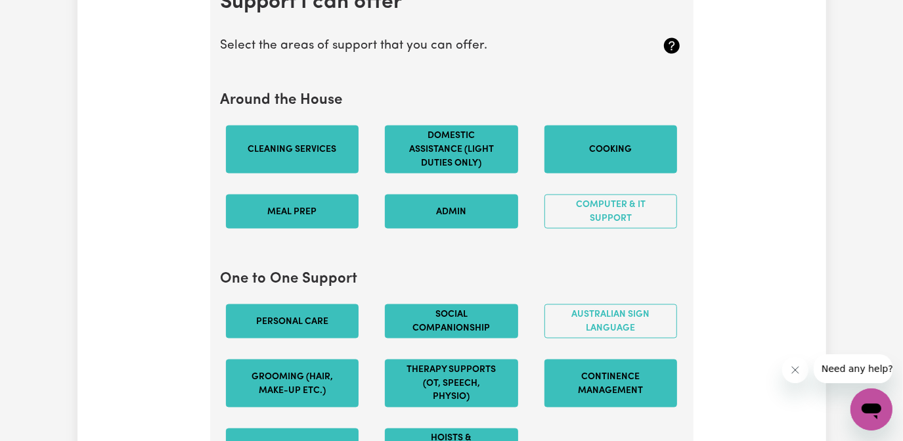
scroll to position [1313, 0]
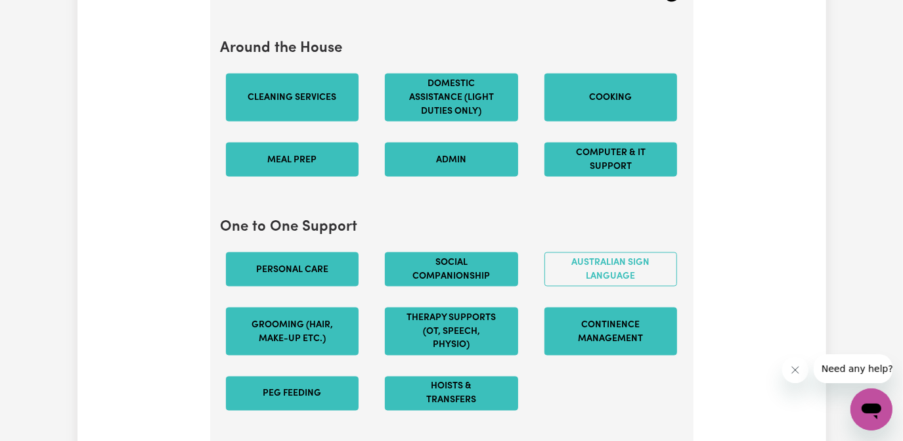
click at [637, 168] on button "Computer & IT Support" at bounding box center [610, 159] width 133 height 34
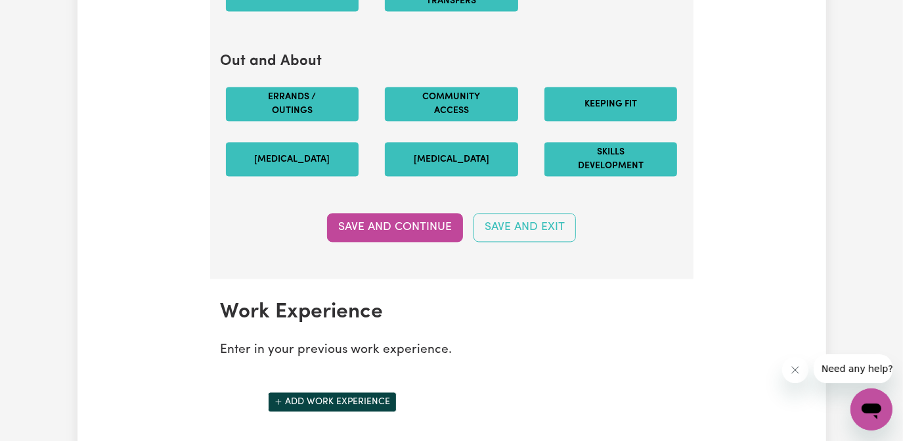
scroll to position [1731, 0]
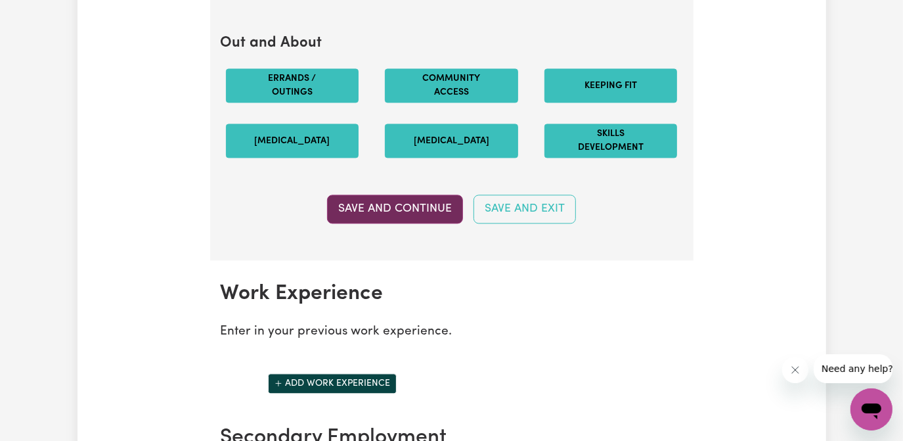
click at [390, 211] on button "Save and Continue" at bounding box center [395, 208] width 136 height 29
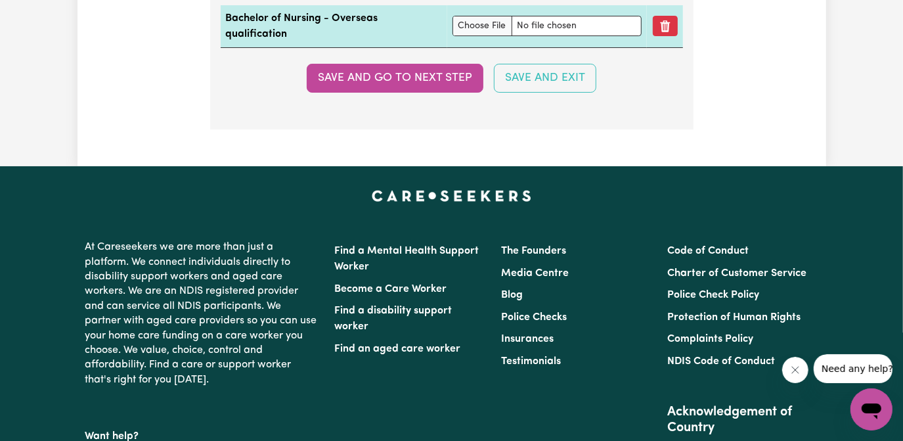
scroll to position [3370, 0]
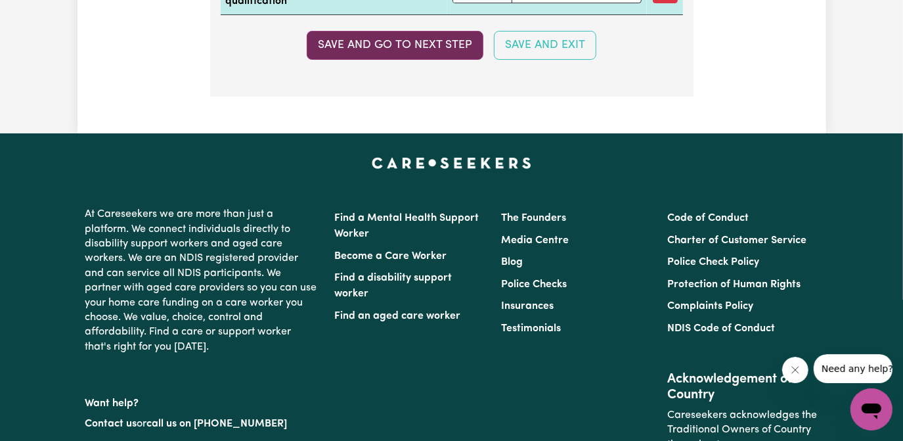
click at [432, 43] on button "Save and go to next step" at bounding box center [395, 45] width 177 height 29
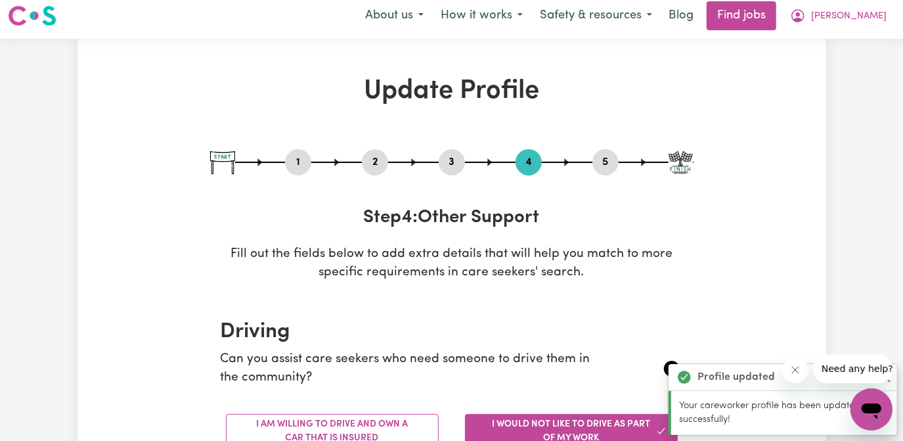
scroll to position [0, 0]
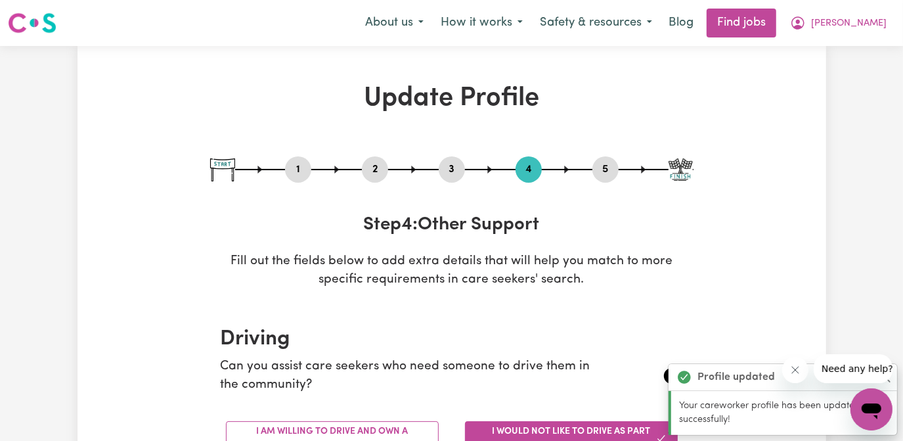
click at [456, 169] on button "3" at bounding box center [452, 169] width 26 height 17
select select "Certificate III (Individual Support)"
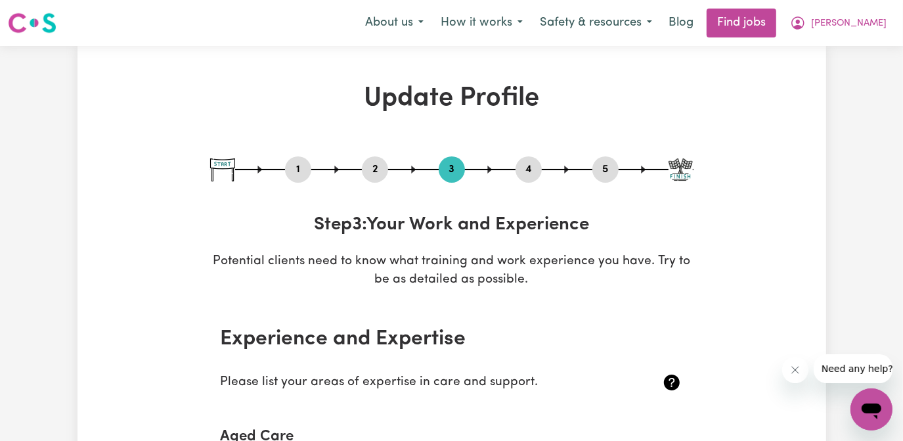
click at [288, 166] on button "1" at bounding box center [298, 169] width 26 height 17
select select "[DEMOGRAPHIC_DATA]"
select select "[DEMOGRAPHIC_DATA] Citizen"
select select "Studying a healthcare related degree or qualification"
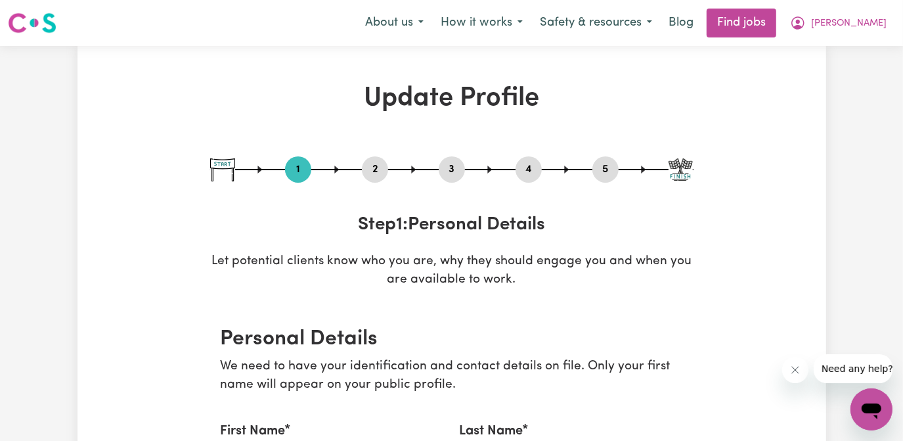
click at [222, 167] on img at bounding box center [222, 169] width 25 height 23
click at [609, 173] on button "5" at bounding box center [605, 169] width 26 height 17
select select "I am providing services by being employed by an organisation"
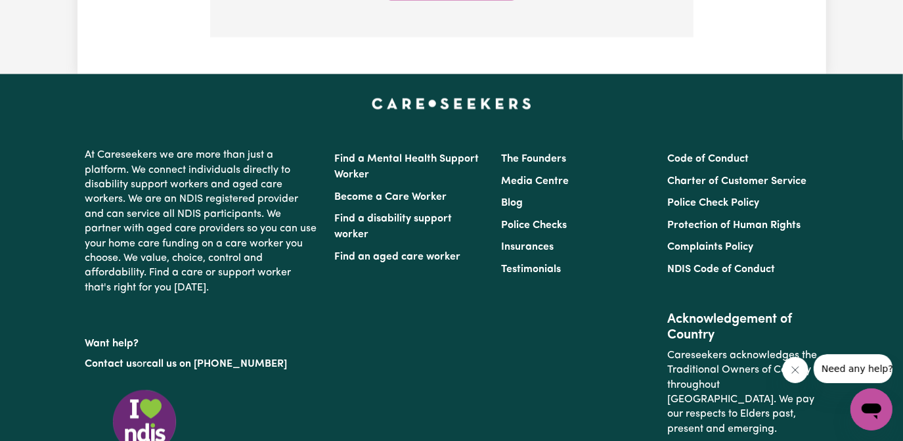
scroll to position [1253, 0]
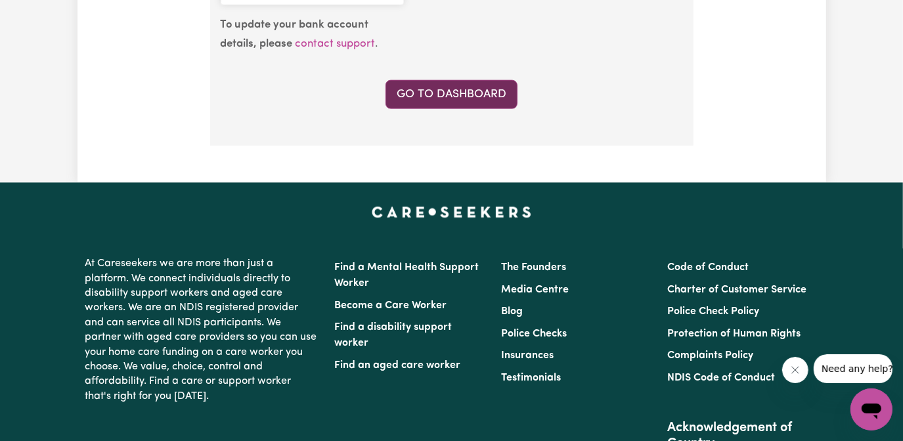
click at [434, 91] on link "Go to Dashboard" at bounding box center [451, 94] width 132 height 29
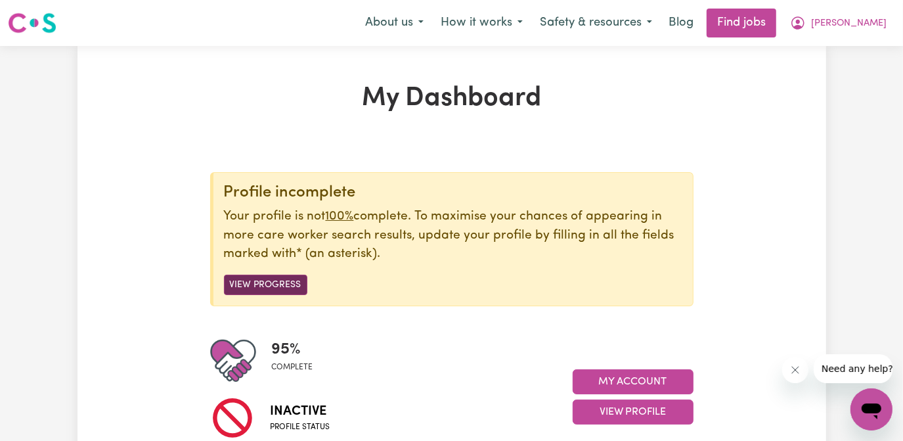
click at [274, 278] on button "View Progress" at bounding box center [265, 284] width 83 height 20
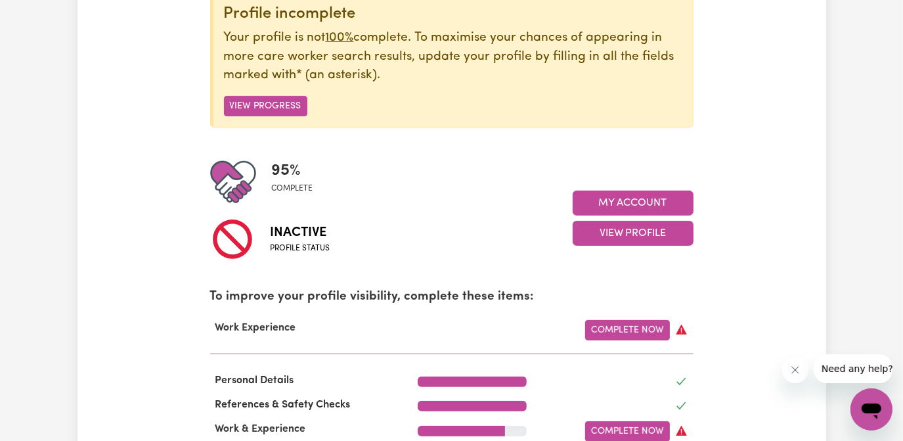
scroll to position [298, 0]
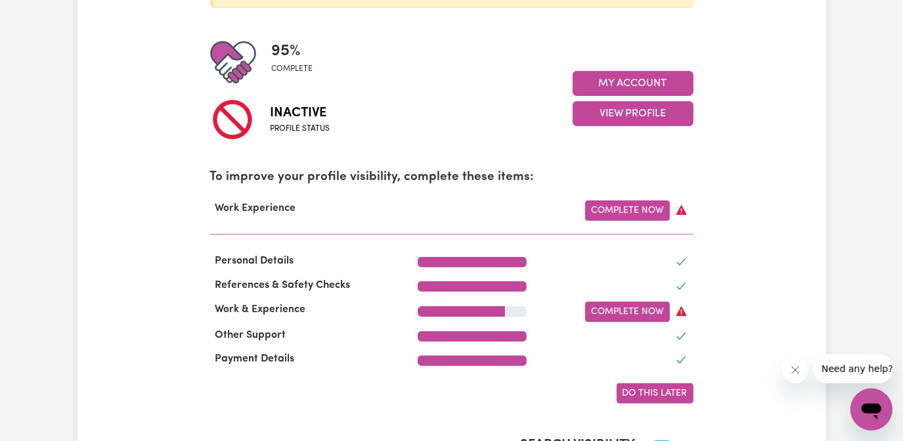
click at [659, 392] on span "Do this later" at bounding box center [654, 393] width 65 height 10
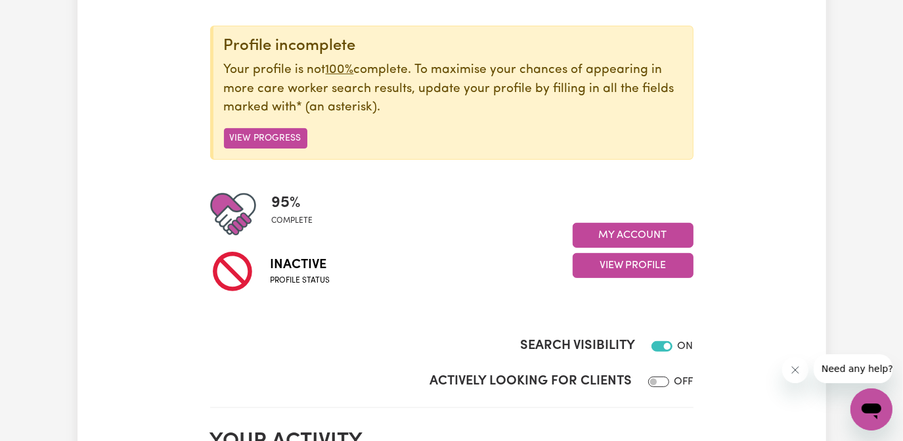
scroll to position [119, 0]
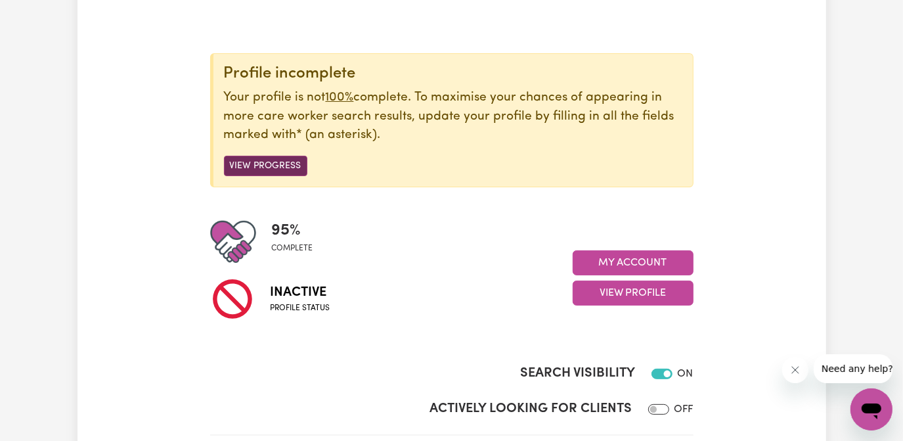
click at [253, 160] on button "View Progress" at bounding box center [265, 166] width 83 height 20
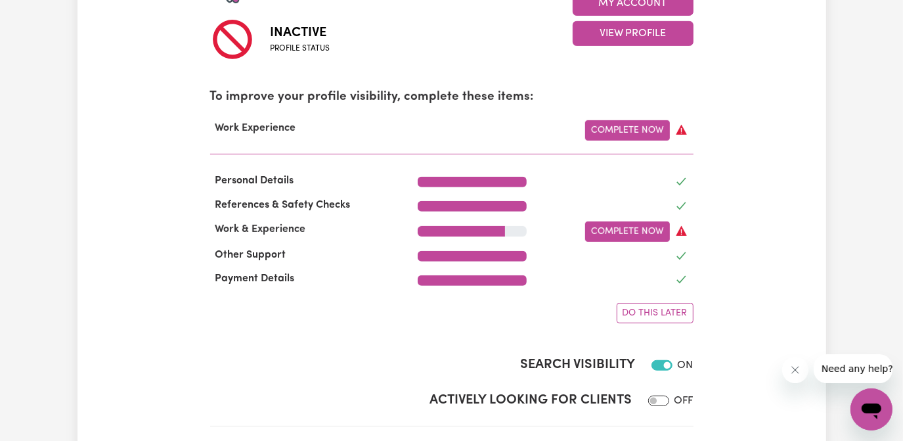
scroll to position [358, 0]
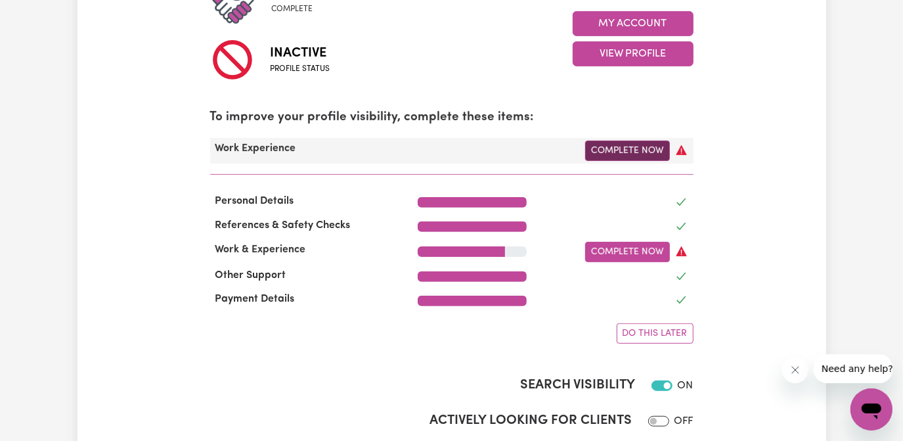
click at [639, 150] on link "Complete Now" at bounding box center [627, 150] width 85 height 20
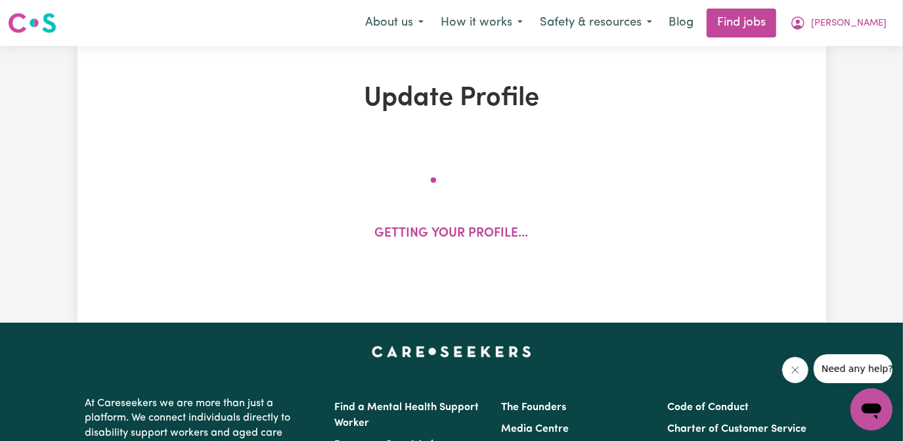
select select "Certificate III (Individual Support)"
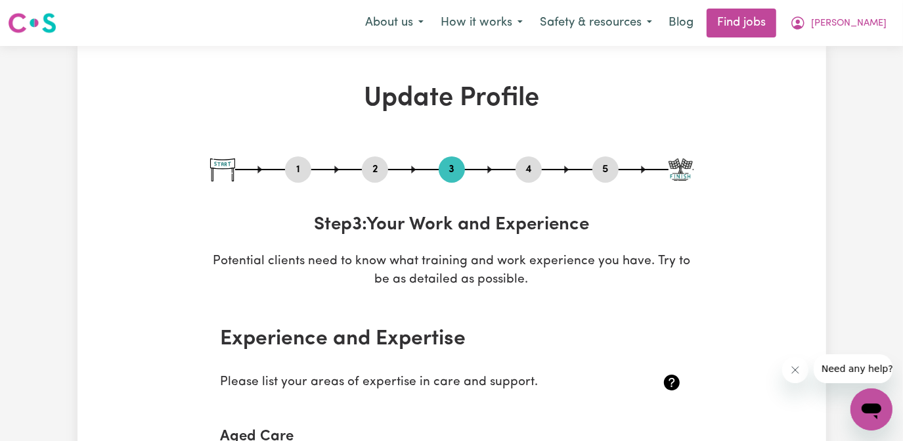
click at [302, 168] on button "1" at bounding box center [298, 169] width 26 height 17
select select "[DEMOGRAPHIC_DATA]"
select select "[DEMOGRAPHIC_DATA] Citizen"
select select "Studying a healthcare related degree or qualification"
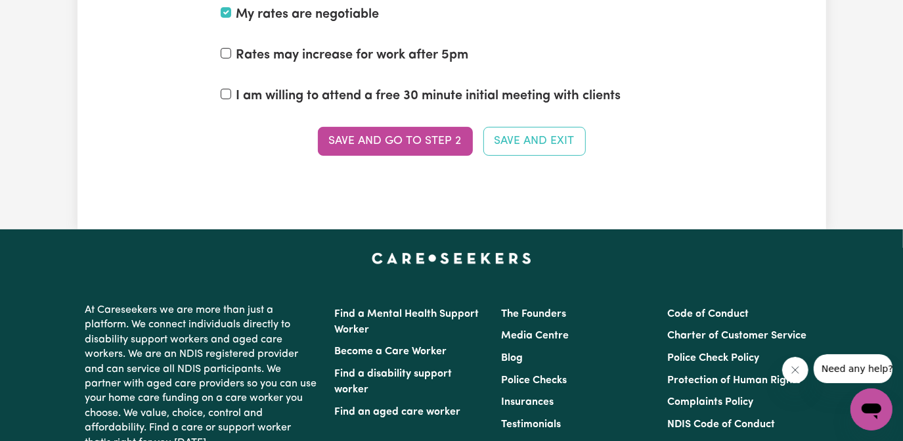
scroll to position [3401, 0]
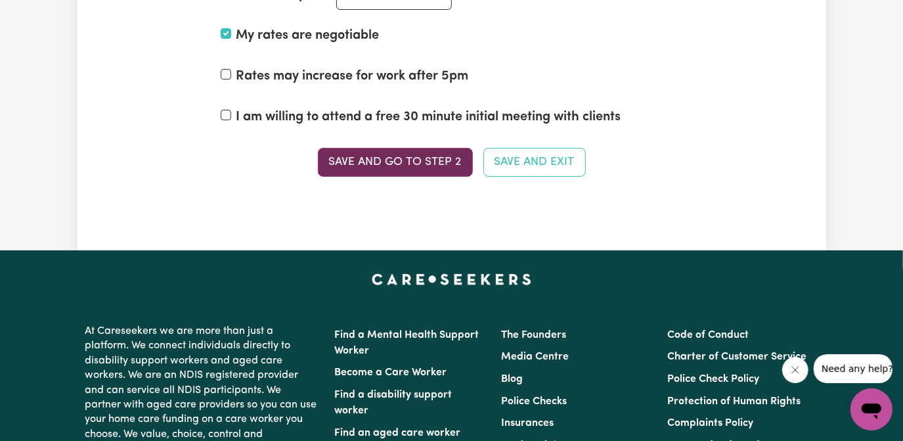
drag, startPoint x: 418, startPoint y: 151, endPoint x: 439, endPoint y: 155, distance: 21.4
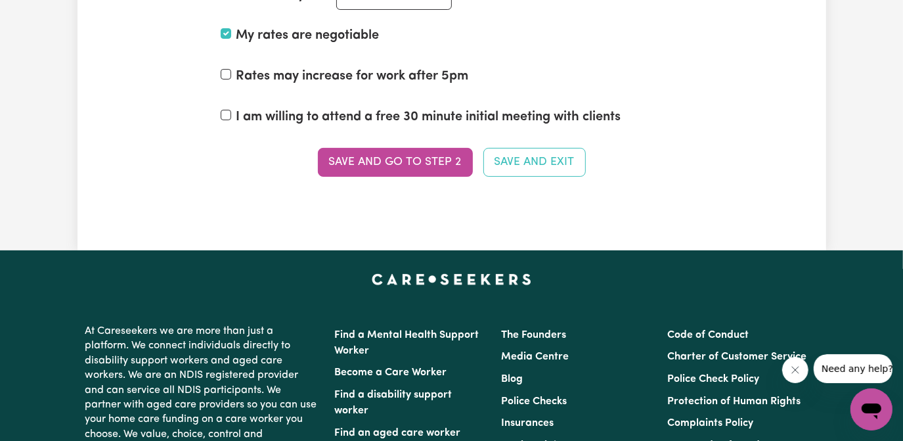
click at [418, 151] on button "Save and go to Step 2" at bounding box center [395, 162] width 155 height 29
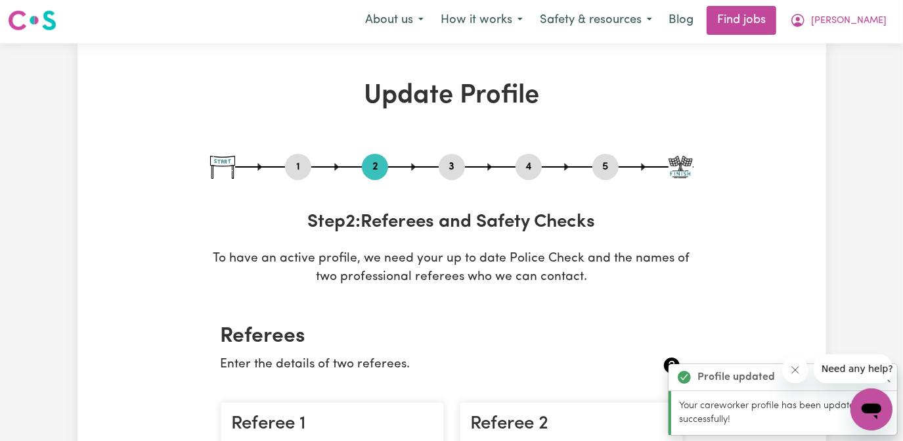
scroll to position [0, 0]
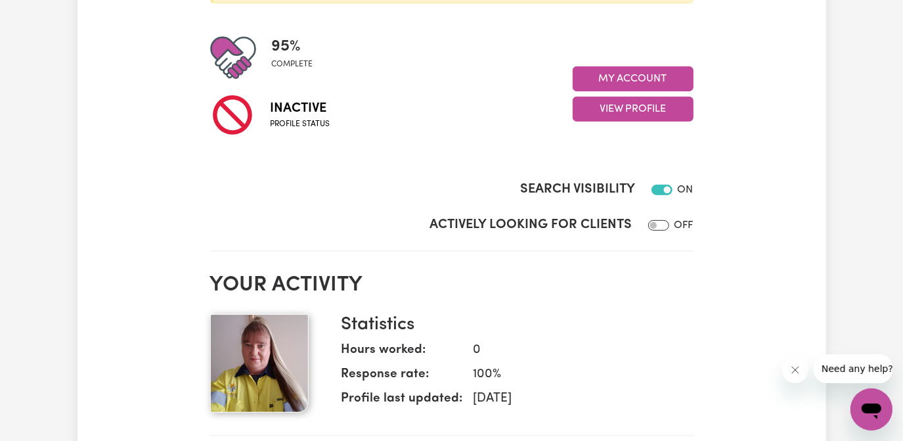
scroll to position [477, 0]
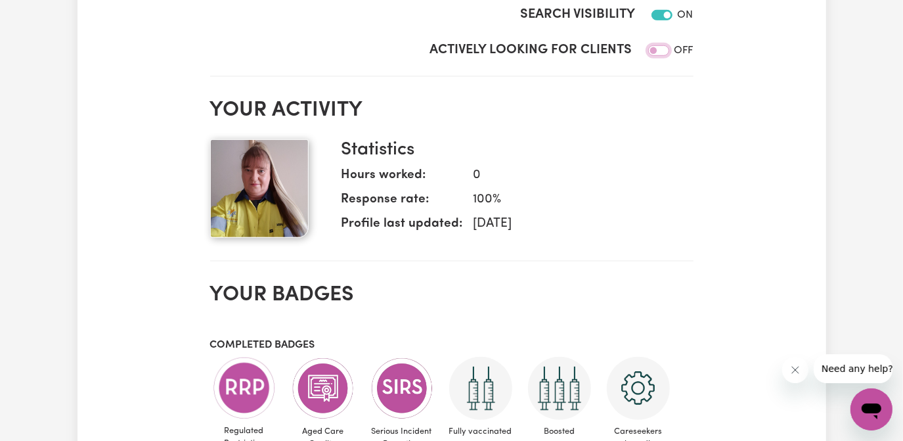
click at [655, 51] on input "Actively Looking for Clients" at bounding box center [658, 50] width 21 height 11
click at [665, 51] on input "Actively Looking for Clients" at bounding box center [661, 50] width 21 height 11
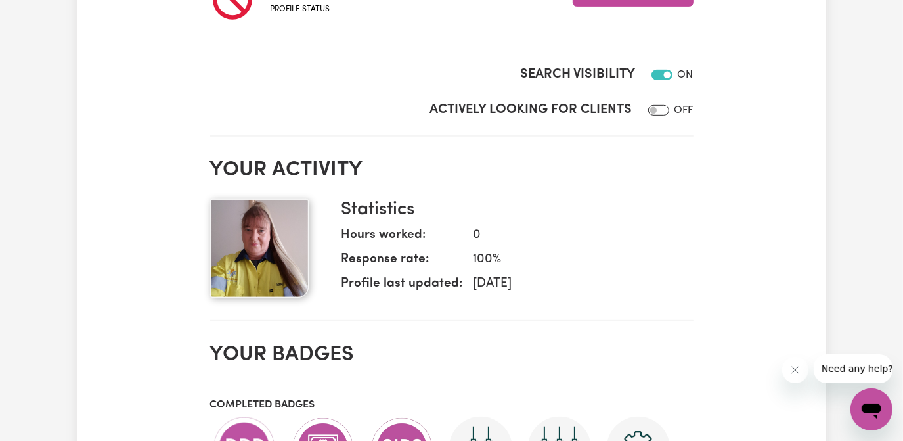
scroll to position [358, 0]
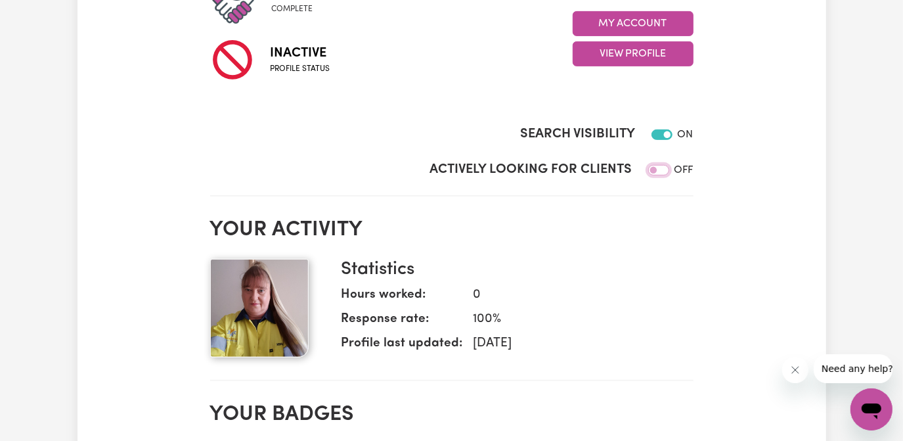
click at [658, 167] on input "Actively Looking for Clients" at bounding box center [658, 170] width 21 height 11
click at [665, 167] on input "Actively Looking for Clients" at bounding box center [661, 170] width 21 height 11
checkbox input "false"
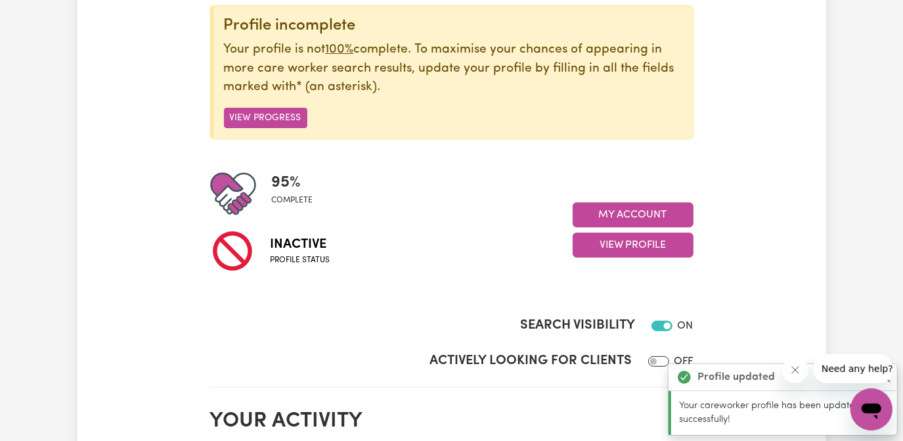
scroll to position [59, 0]
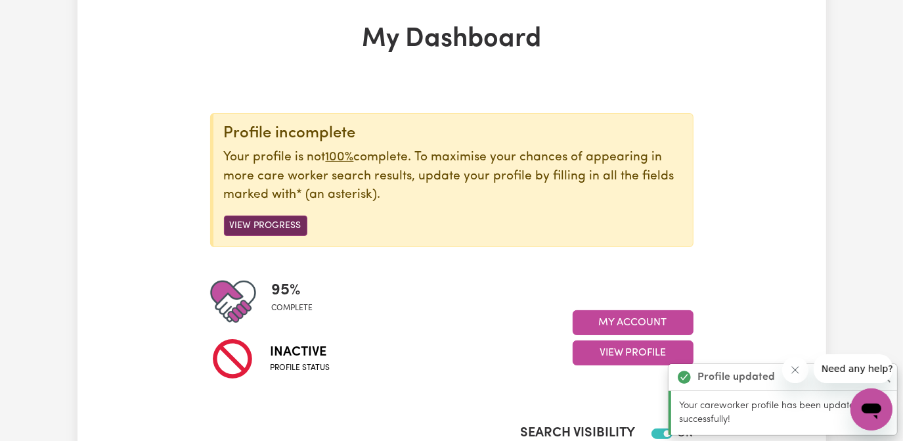
click at [279, 221] on button "View Progress" at bounding box center [265, 225] width 83 height 20
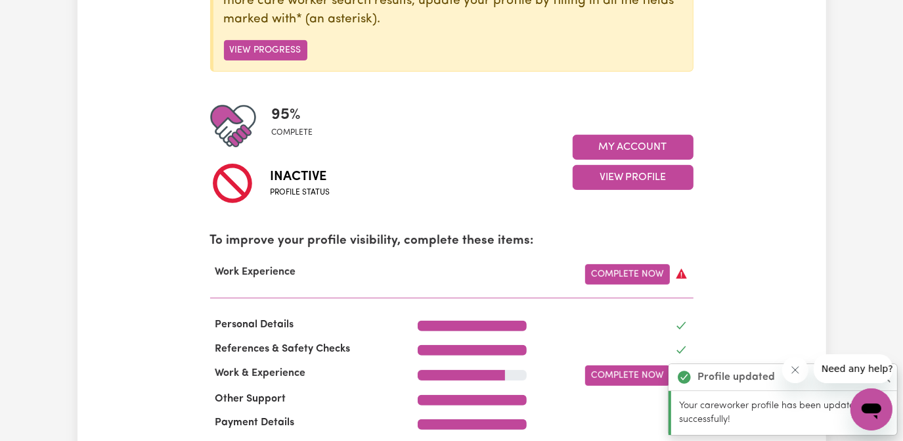
scroll to position [238, 0]
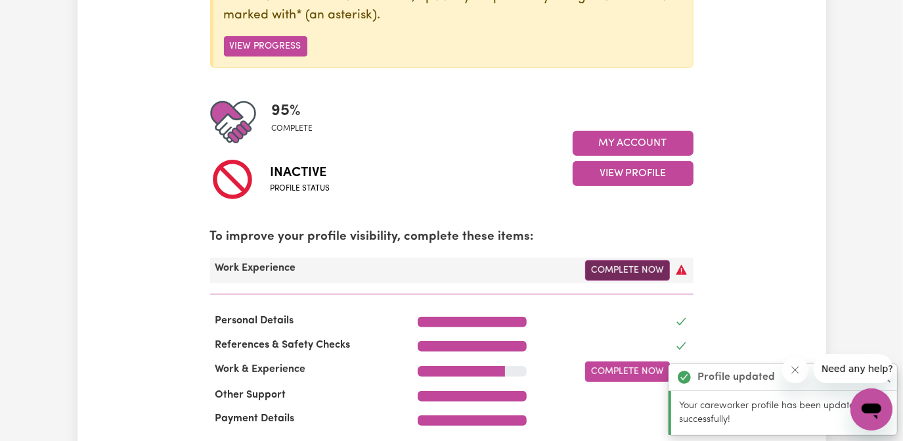
click at [635, 266] on link "Complete Now" at bounding box center [627, 270] width 85 height 20
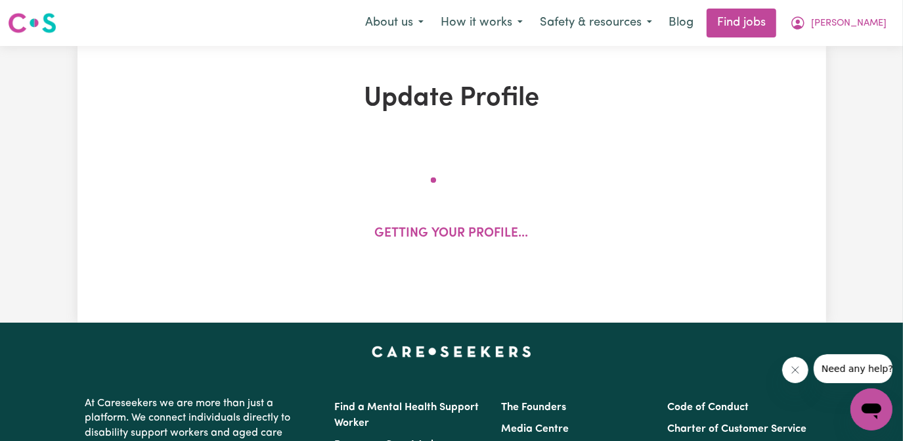
select select "Certificate III (Individual Support)"
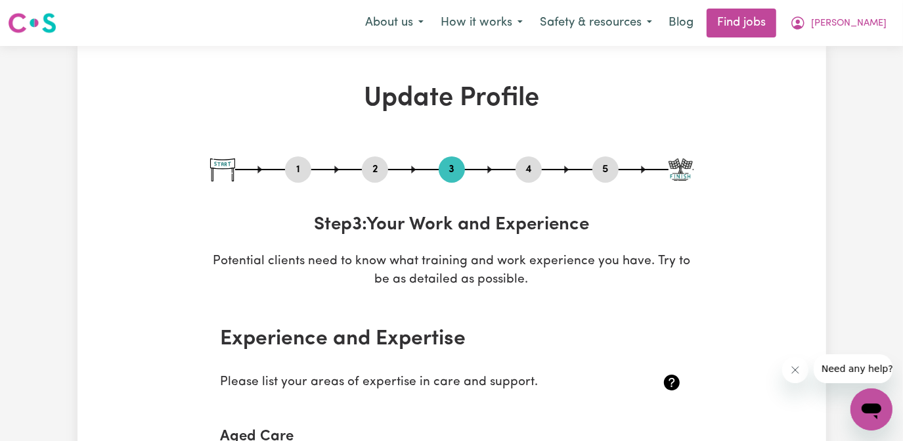
click at [299, 167] on button "1" at bounding box center [298, 169] width 26 height 17
select select "[DEMOGRAPHIC_DATA]"
select select "[DEMOGRAPHIC_DATA] Citizen"
select select "Studying a healthcare related degree or qualification"
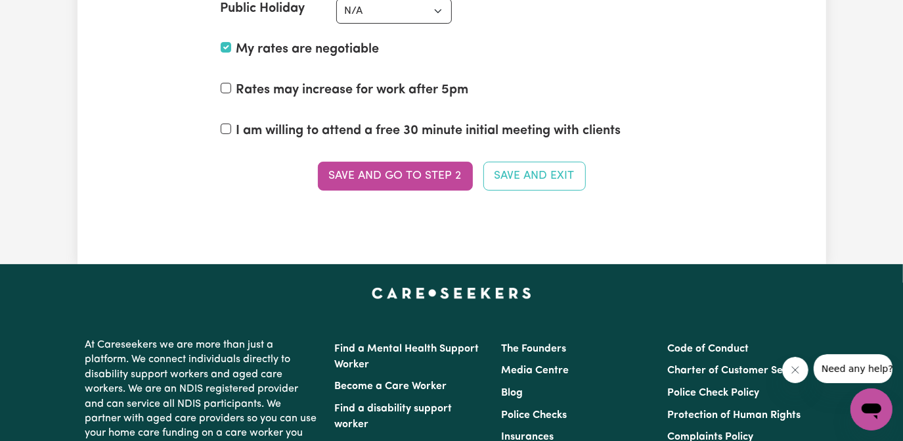
scroll to position [3401, 0]
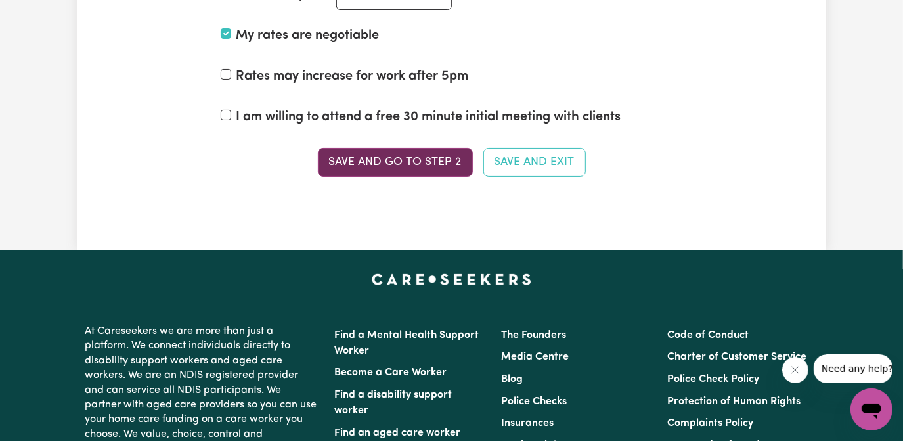
click at [425, 158] on button "Save and go to Step 2" at bounding box center [395, 162] width 155 height 29
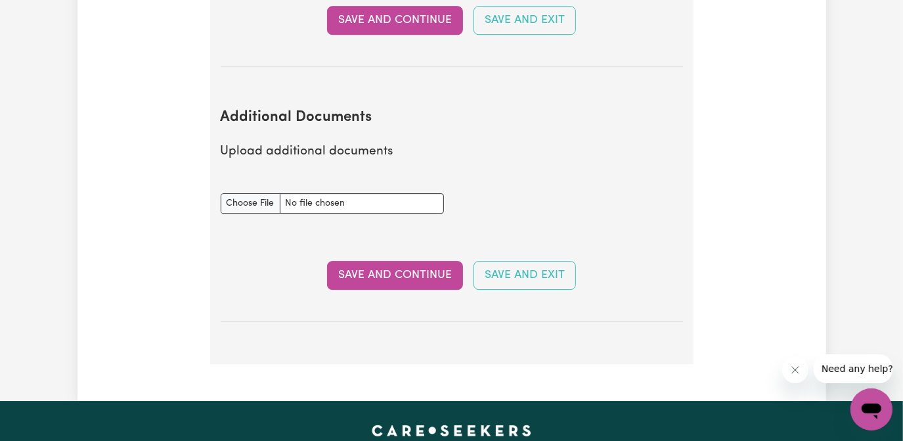
scroll to position [2723, 0]
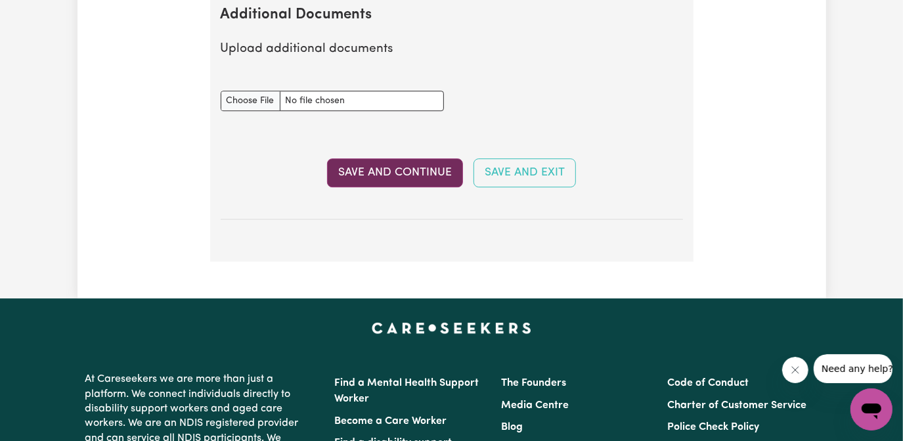
click at [431, 177] on button "Save and Continue" at bounding box center [395, 172] width 136 height 29
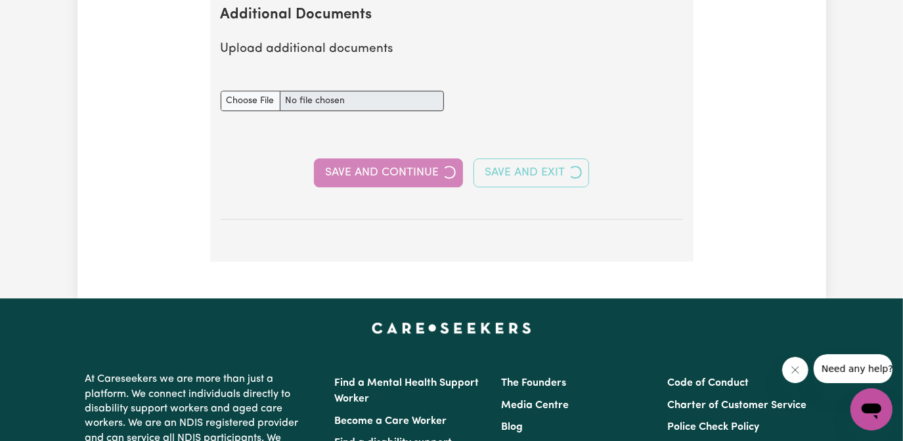
select select "Certificate III (Individual Support)"
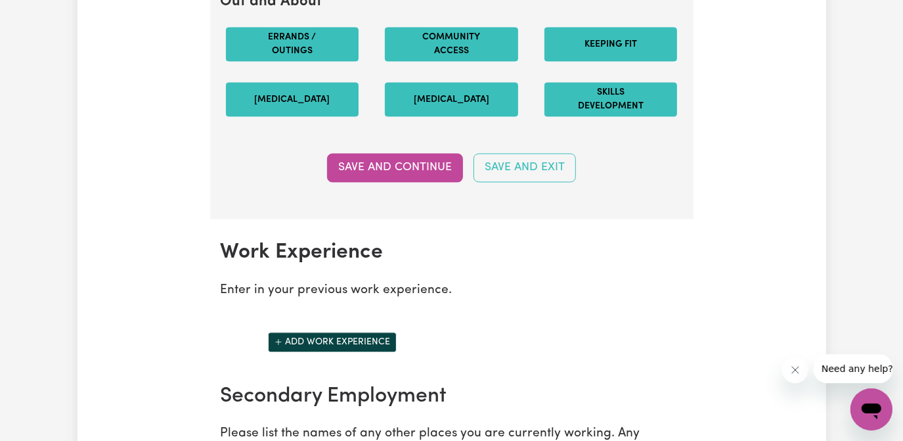
scroll to position [1910, 0]
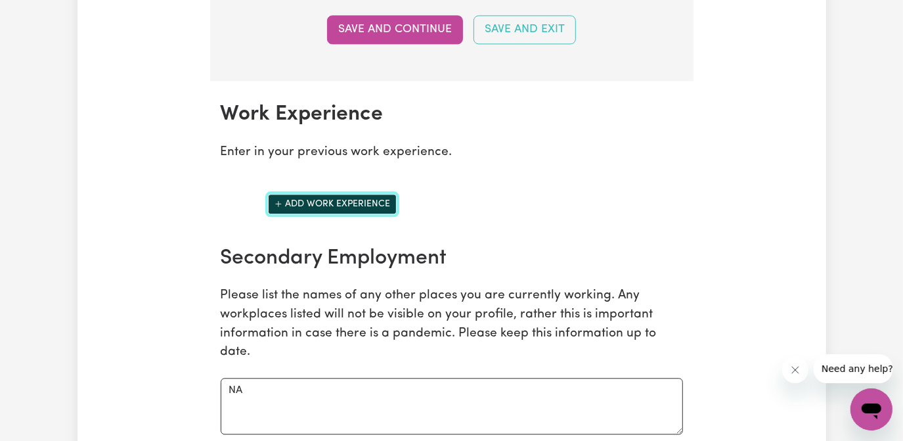
click at [329, 204] on button "Add work experience" at bounding box center [332, 204] width 129 height 20
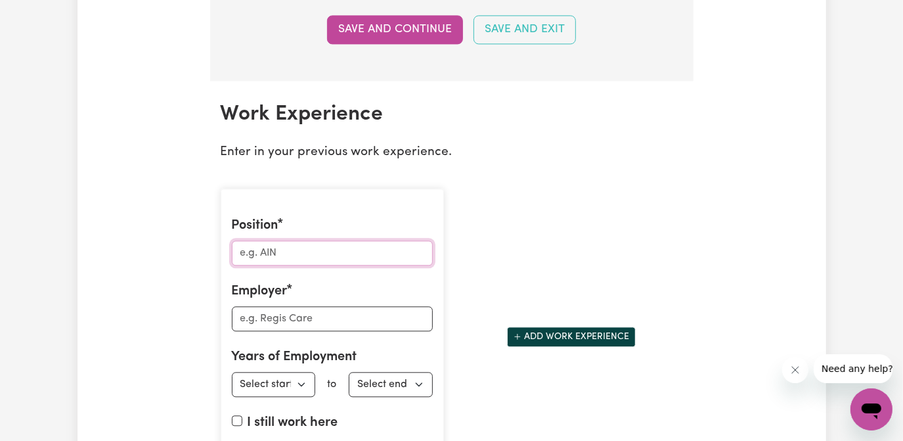
drag, startPoint x: 273, startPoint y: 255, endPoint x: 297, endPoint y: 242, distance: 26.7
click at [273, 255] on input "Position" at bounding box center [332, 252] width 201 height 25
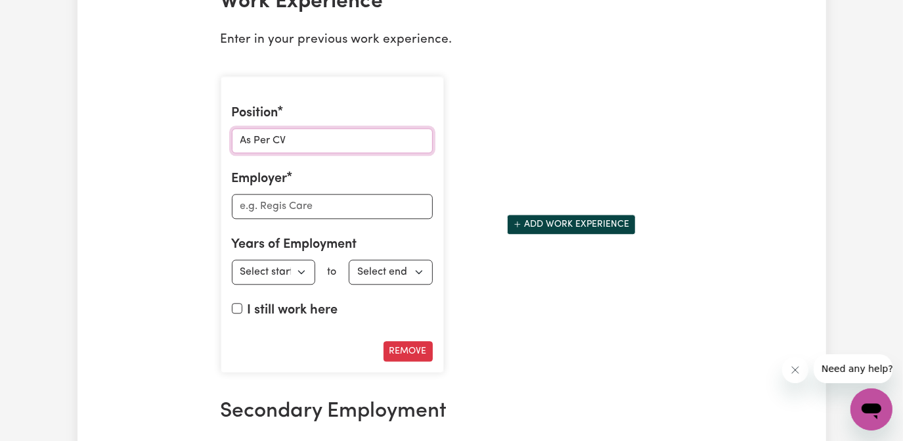
scroll to position [2029, 0]
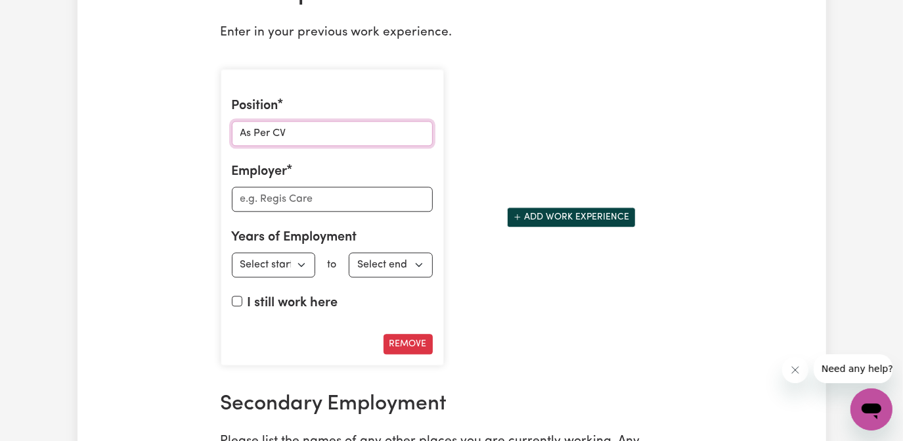
type input "As Per CV"
click at [264, 199] on input "Employer" at bounding box center [332, 198] width 201 height 25
type input "As Per CV"
click at [233, 306] on input "I still work here" at bounding box center [237, 300] width 11 height 11
click at [307, 274] on select "Select start year [DATE] 1952 1953 1954 1955 1956 1957 1958 1959 1960 1961 1962…" at bounding box center [274, 264] width 84 height 25
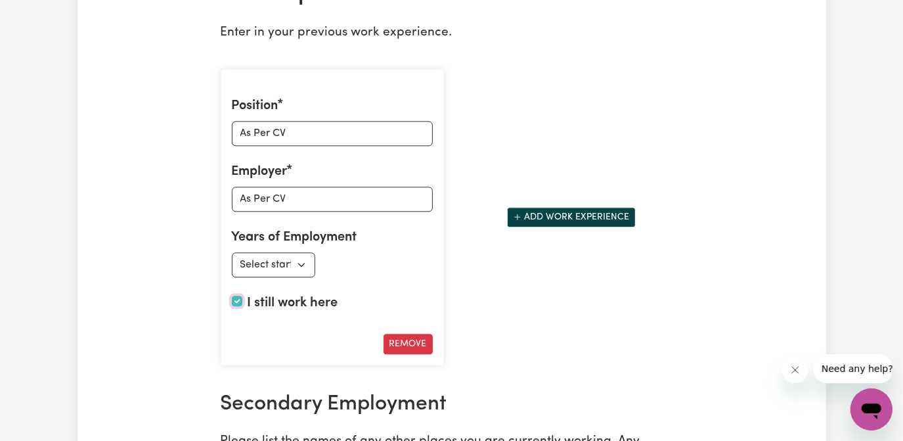
click at [234, 305] on input "I still work here" at bounding box center [237, 300] width 11 height 11
checkbox input "false"
drag, startPoint x: 311, startPoint y: 134, endPoint x: 93, endPoint y: 135, distance: 218.6
type input "AS PER CV"
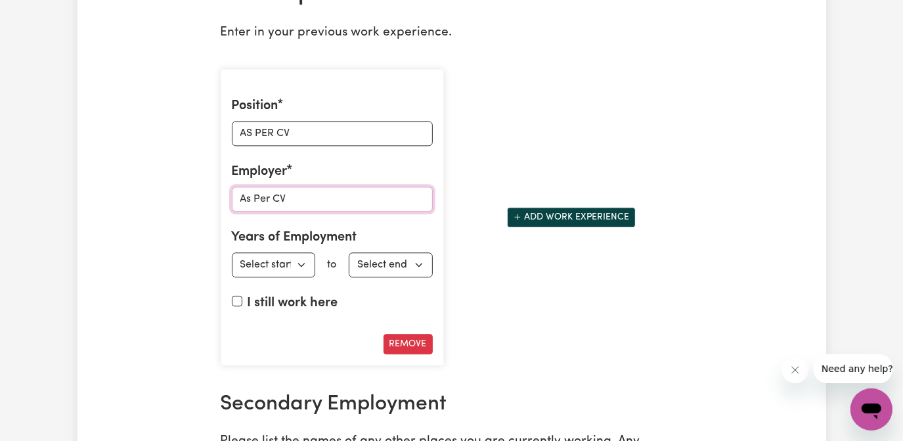
drag, startPoint x: 312, startPoint y: 199, endPoint x: -3, endPoint y: 200, distance: 315.1
click at [0, 200] on html "Menu About us How it works Safety & resources Blog Find jobs [PERSON_NAME] Upda…" at bounding box center [451, 137] width 903 height 4333
type input "AS PER CV"
click at [611, 217] on button "Add work experience" at bounding box center [571, 217] width 129 height 20
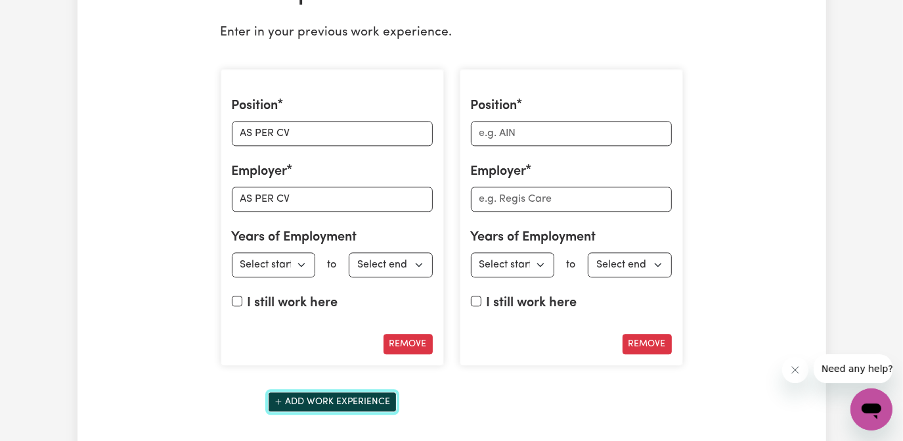
click at [349, 403] on button "Add work experience" at bounding box center [332, 401] width 129 height 20
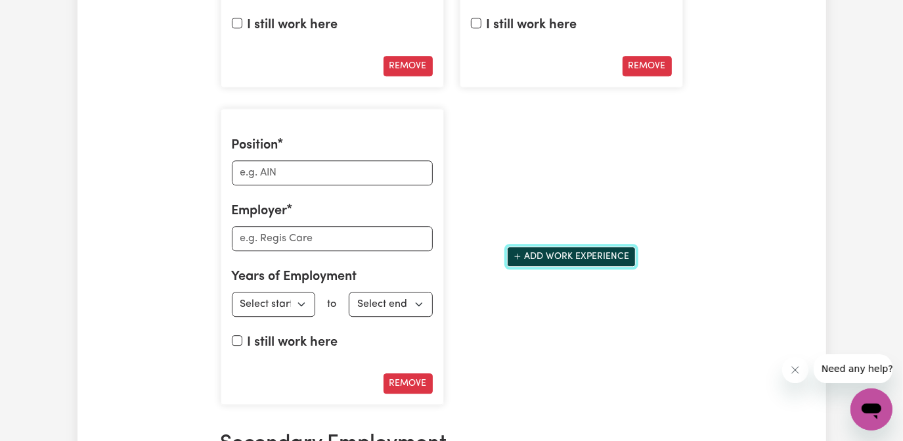
scroll to position [2328, 0]
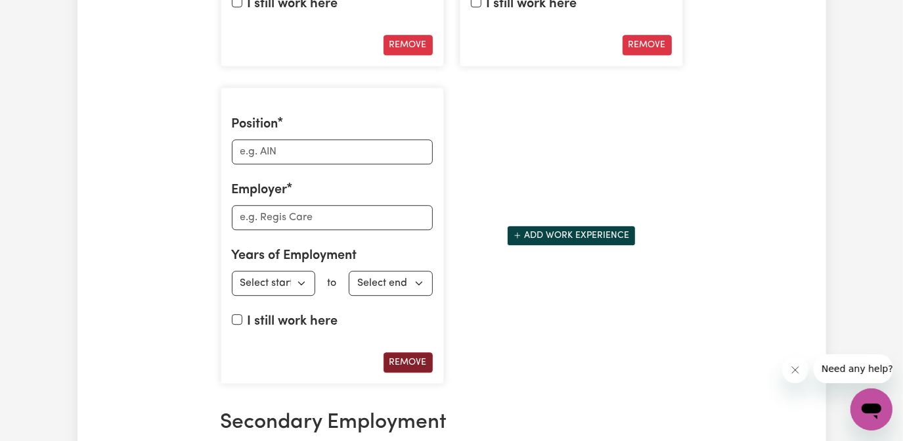
click at [404, 362] on button "Remove" at bounding box center [407, 362] width 49 height 20
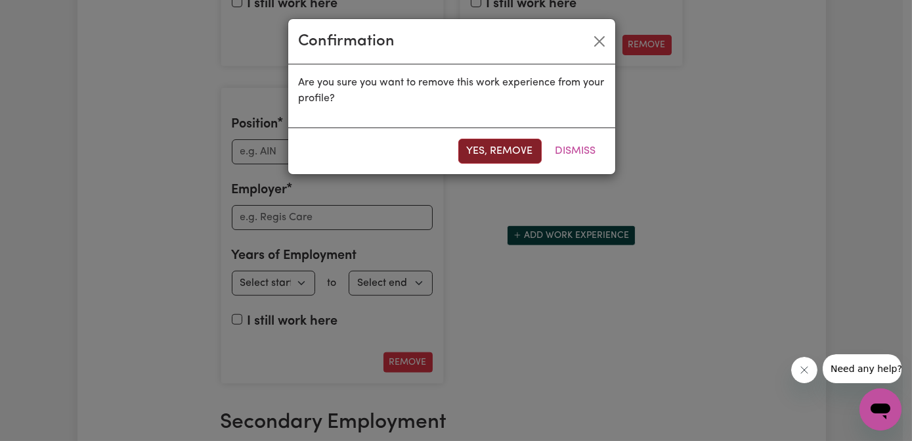
click at [511, 146] on button "Yes, remove" at bounding box center [499, 151] width 83 height 25
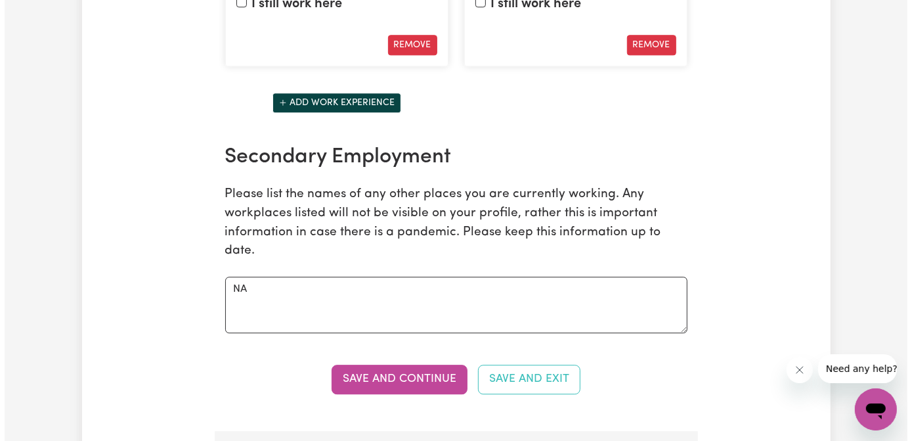
scroll to position [2149, 0]
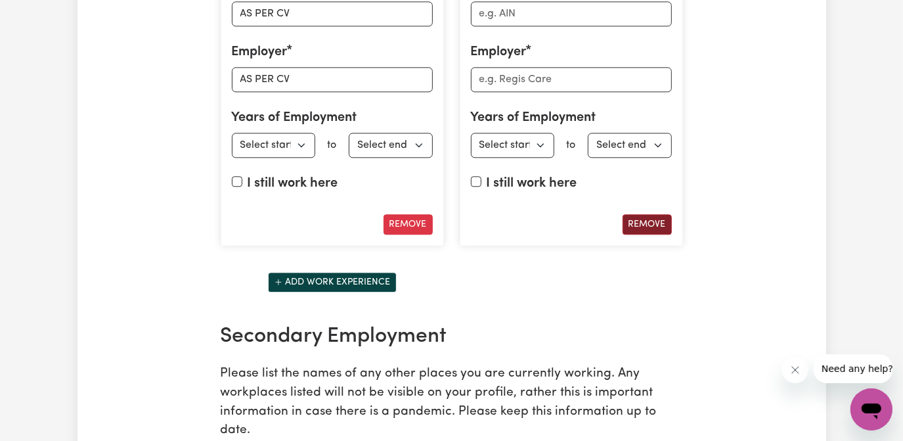
click at [653, 226] on button "Remove" at bounding box center [646, 224] width 49 height 20
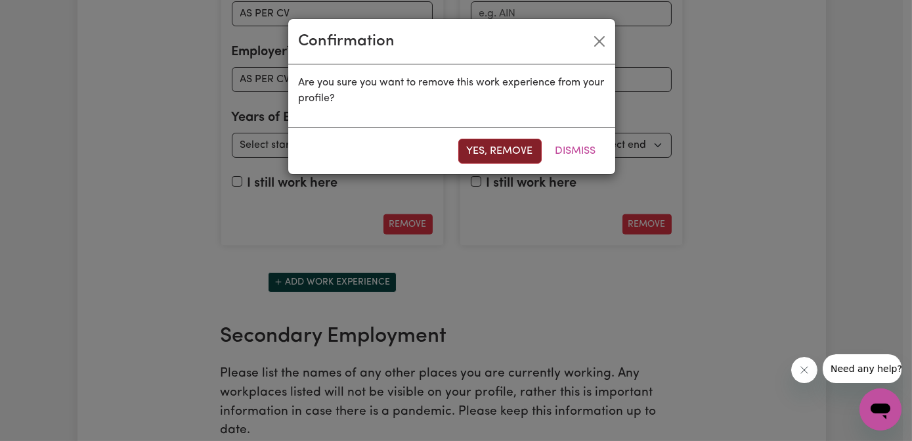
click at [484, 150] on button "Yes, remove" at bounding box center [499, 151] width 83 height 25
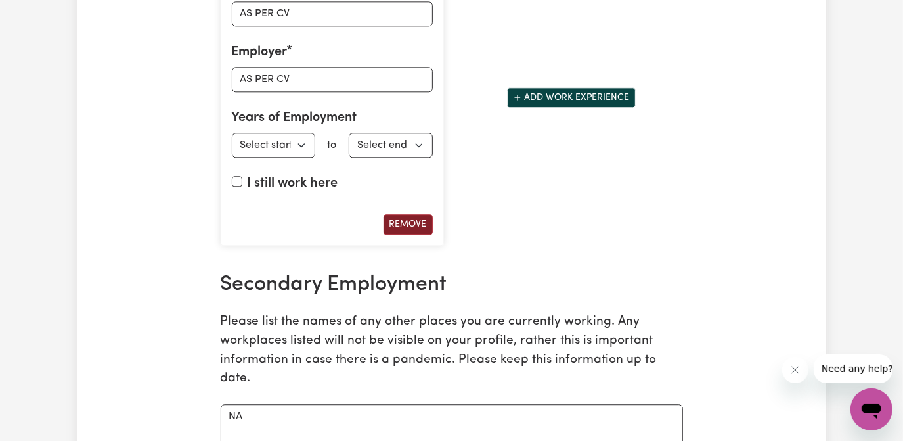
click at [403, 230] on button "Remove" at bounding box center [407, 224] width 49 height 20
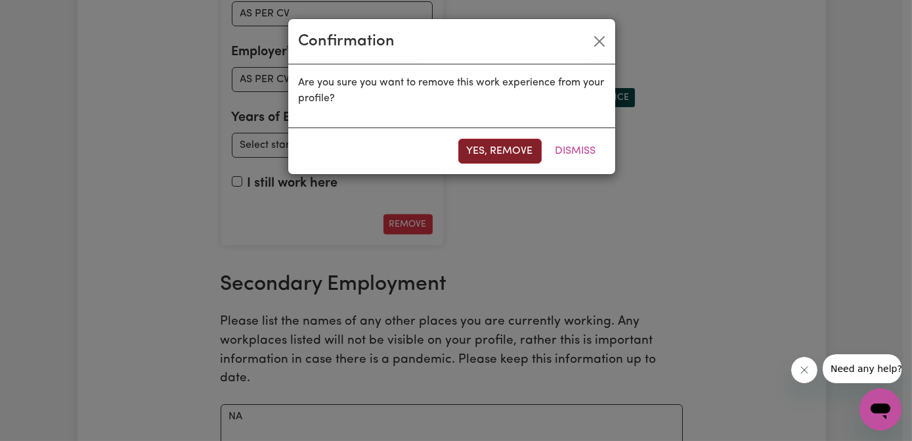
click at [508, 145] on button "Yes, remove" at bounding box center [499, 151] width 83 height 25
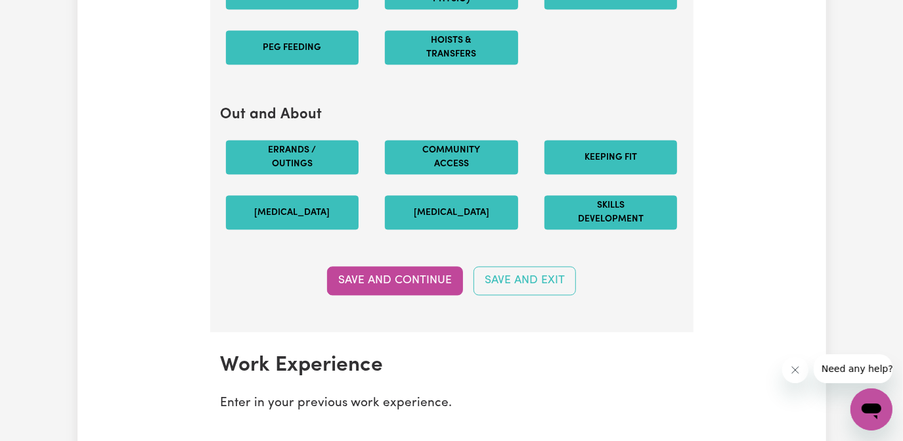
scroll to position [1897, 0]
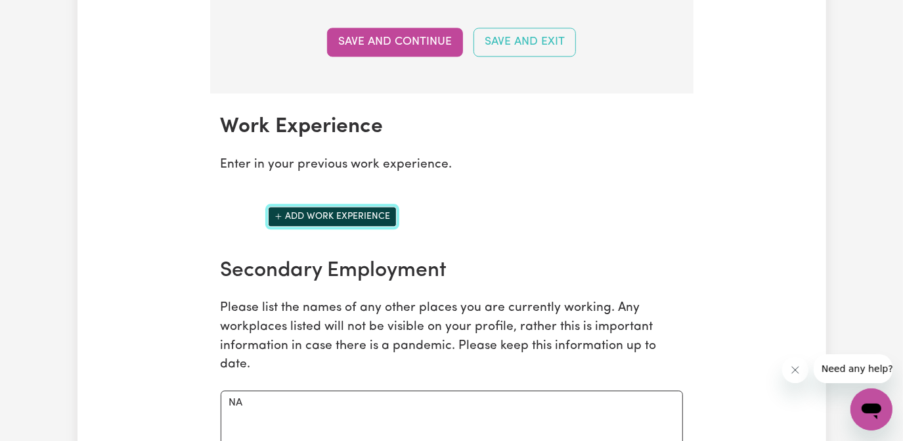
click at [339, 221] on button "Add work experience" at bounding box center [332, 216] width 129 height 20
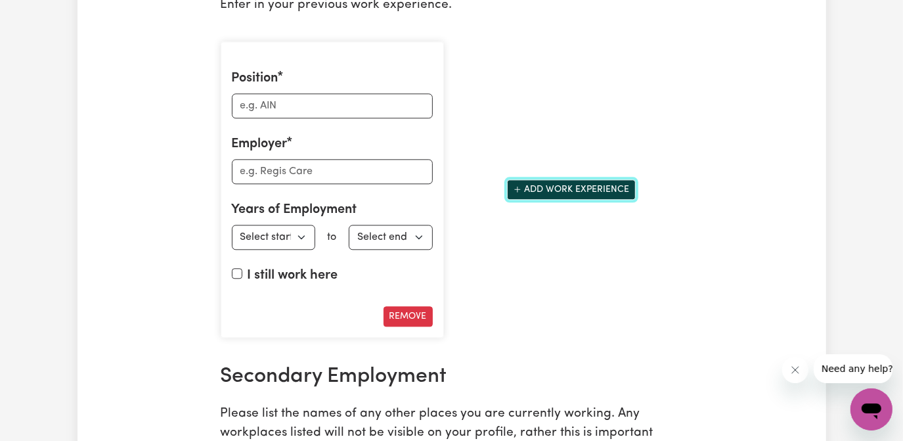
scroll to position [2076, 0]
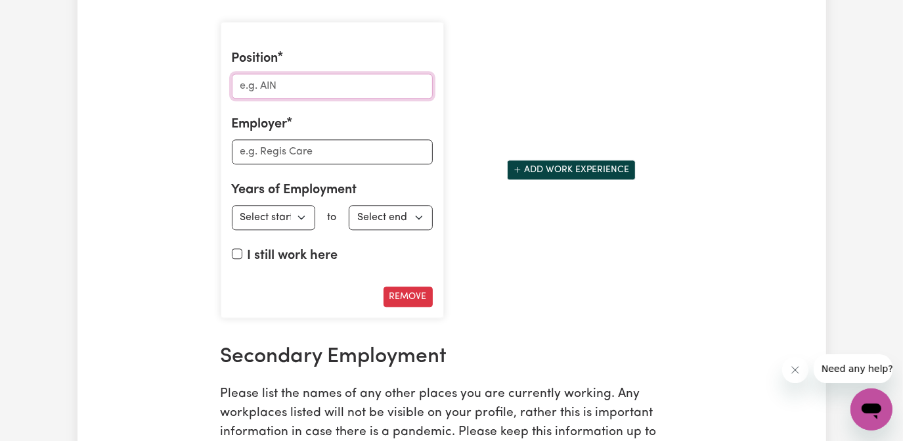
drag, startPoint x: 255, startPoint y: 90, endPoint x: 265, endPoint y: 88, distance: 9.4
click at [255, 90] on input "Position" at bounding box center [332, 86] width 201 height 25
type input "h"
type input "High Care Disability Support Worker"
drag, startPoint x: 280, startPoint y: 157, endPoint x: 453, endPoint y: 123, distance: 176.6
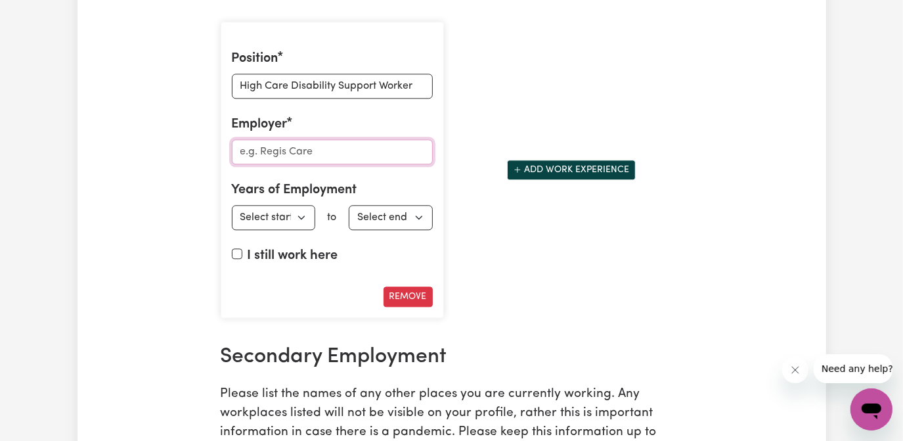
click at [280, 157] on input "Employer" at bounding box center [332, 151] width 201 height 25
type input "Life Without Barriers"
click at [301, 226] on select "Select start year [DATE] 1952 1953 1954 1955 1956 1957 1958 1959 1960 1961 1962…" at bounding box center [274, 217] width 84 height 25
select select "2019"
click at [232, 210] on select "Select start year [DATE] 1952 1953 1954 1955 1956 1957 1958 1959 1960 1961 1962…" at bounding box center [274, 217] width 84 height 25
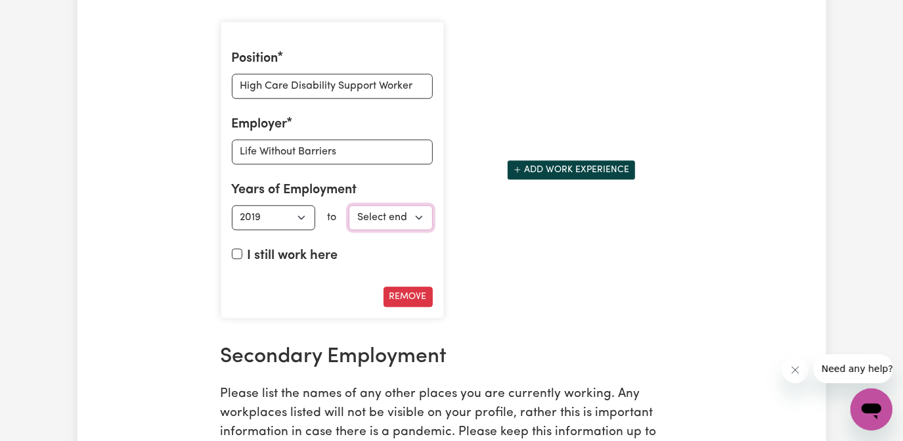
click at [421, 225] on select "Select end year [DATE] 1952 1953 1954 1955 1956 1957 1958 1959 1960 1961 1962 1…" at bounding box center [391, 217] width 84 height 25
select select "2022"
click at [349, 210] on select "Select end year [DATE] 1952 1953 1954 1955 1956 1957 1958 1959 1960 1961 1962 1…" at bounding box center [391, 217] width 84 height 25
click at [360, 158] on input "Life Without Barriers" at bounding box center [332, 151] width 201 height 25
type input "Life Without Barriers / Various Clients"
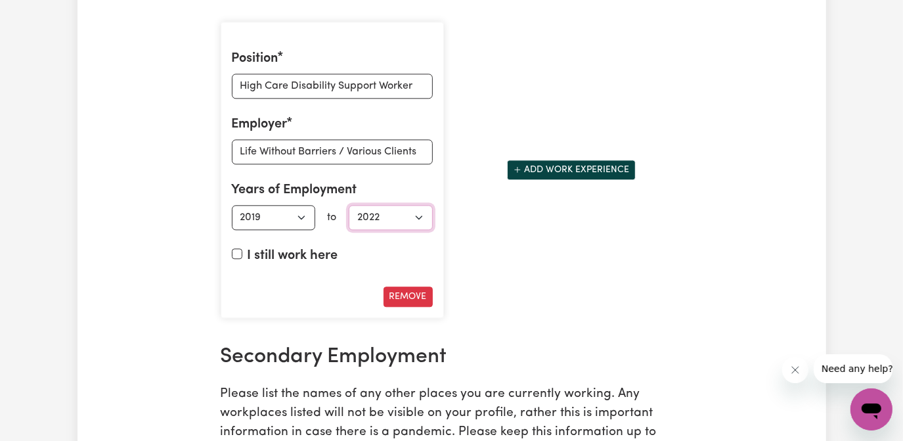
click at [414, 221] on select "Select end year [DATE] 1952 1953 1954 1955 1956 1957 1958 1959 1960 1961 1962 1…" at bounding box center [391, 217] width 84 height 25
select select "2024"
click at [349, 210] on select "Select end year [DATE] 1952 1953 1954 1955 1956 1957 1958 1959 1960 1961 1962 1…" at bounding box center [391, 217] width 84 height 25
click at [557, 172] on button "Add work experience" at bounding box center [571, 170] width 129 height 20
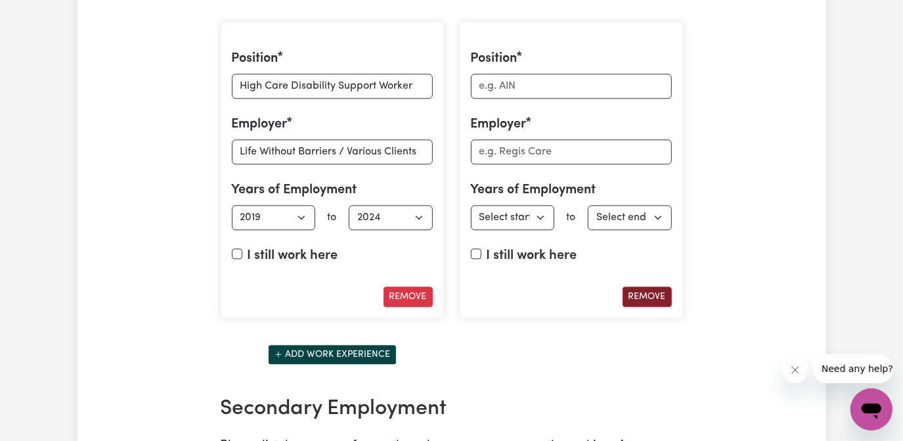
click at [651, 301] on button "Remove" at bounding box center [646, 296] width 49 height 20
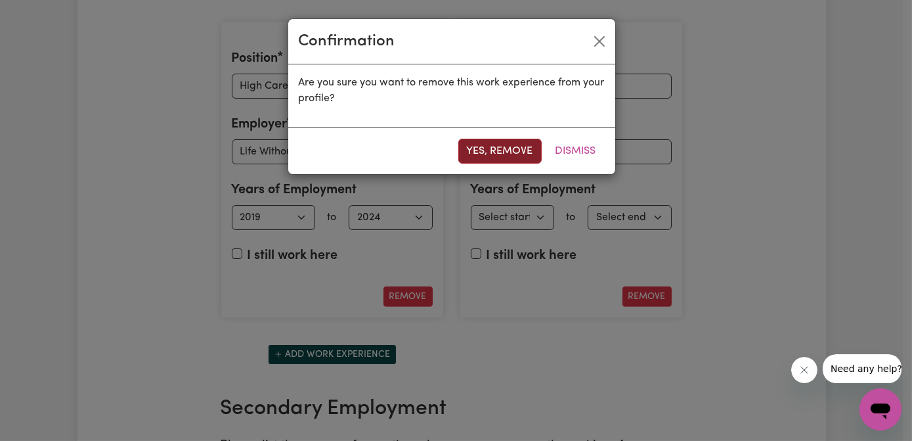
click at [500, 148] on button "Yes, remove" at bounding box center [499, 151] width 83 height 25
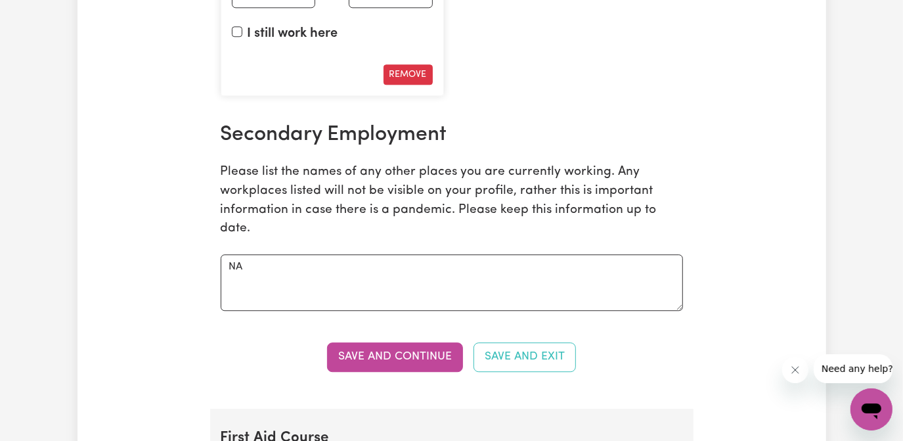
scroll to position [2315, 0]
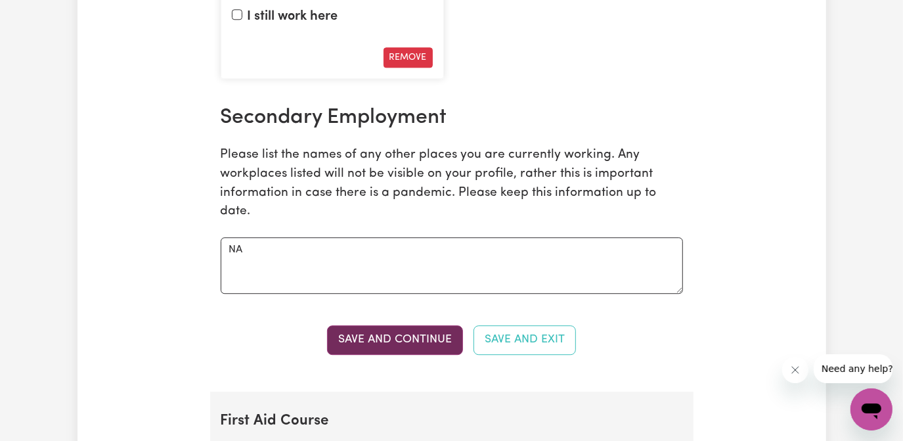
click at [410, 346] on button "Save and Continue" at bounding box center [395, 339] width 136 height 29
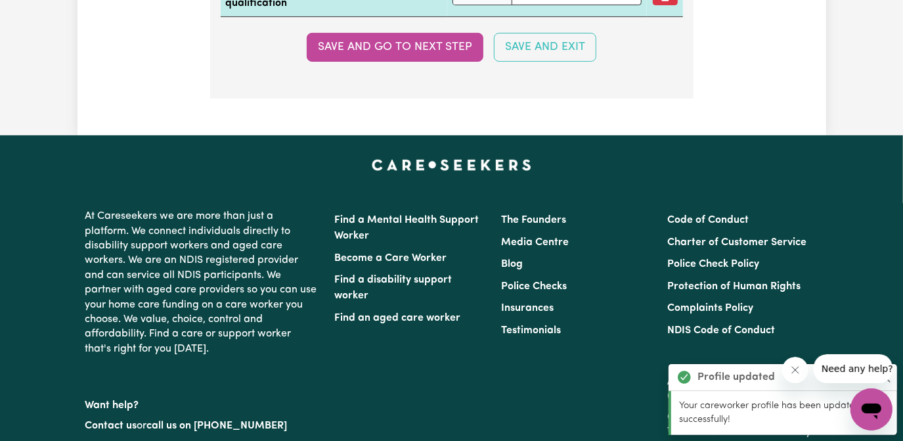
scroll to position [3546, 0]
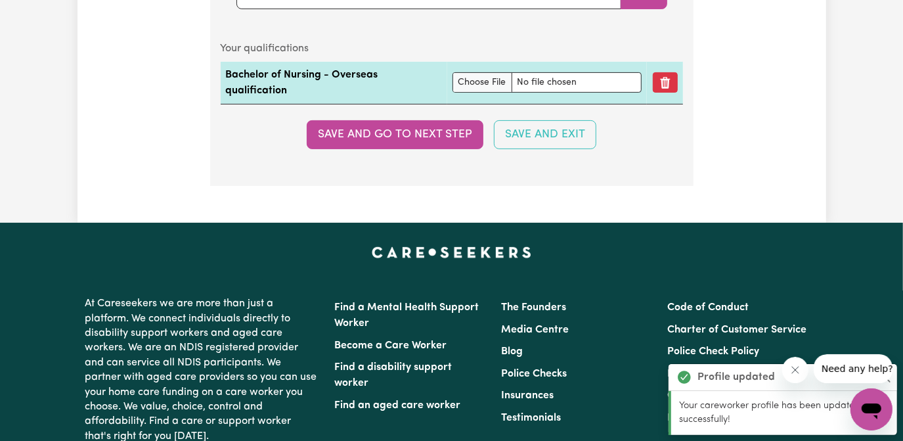
click at [423, 142] on button "Save and go to next step" at bounding box center [395, 134] width 177 height 29
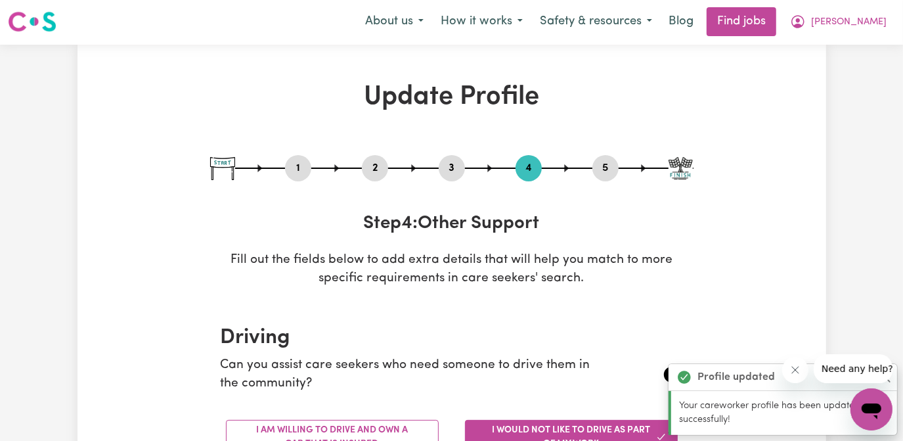
scroll to position [0, 0]
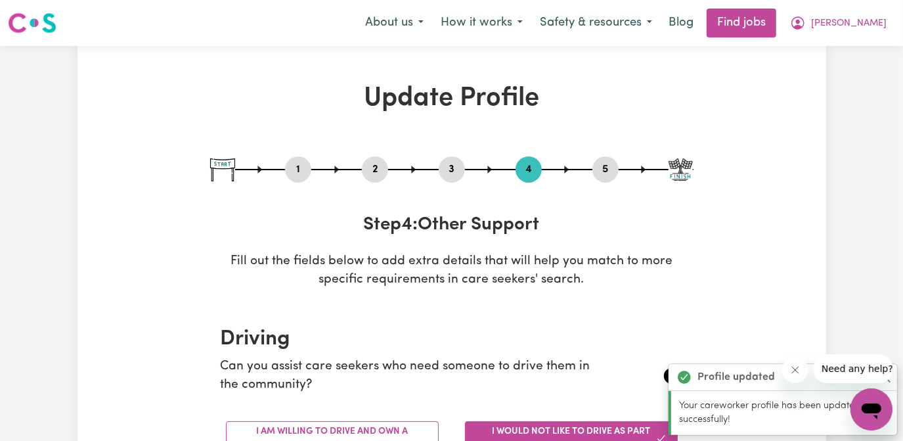
click at [614, 167] on button "5" at bounding box center [605, 169] width 26 height 17
select select "I am providing services by being employed by an organisation"
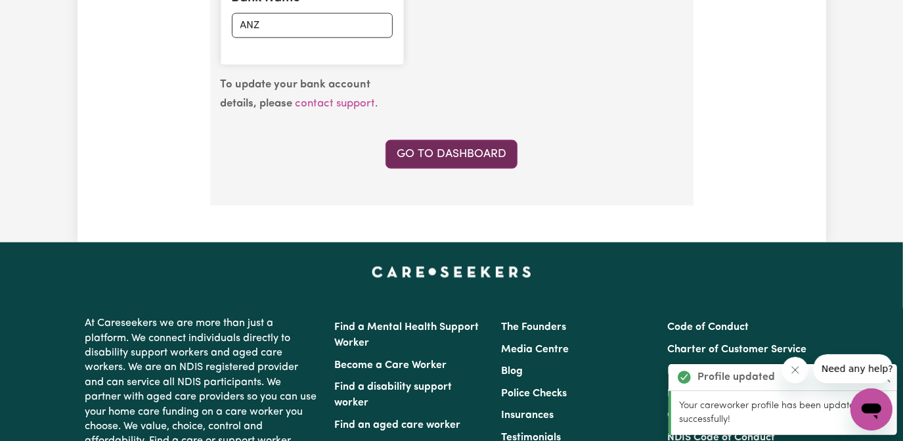
click at [460, 152] on link "Go to Dashboard" at bounding box center [451, 154] width 132 height 29
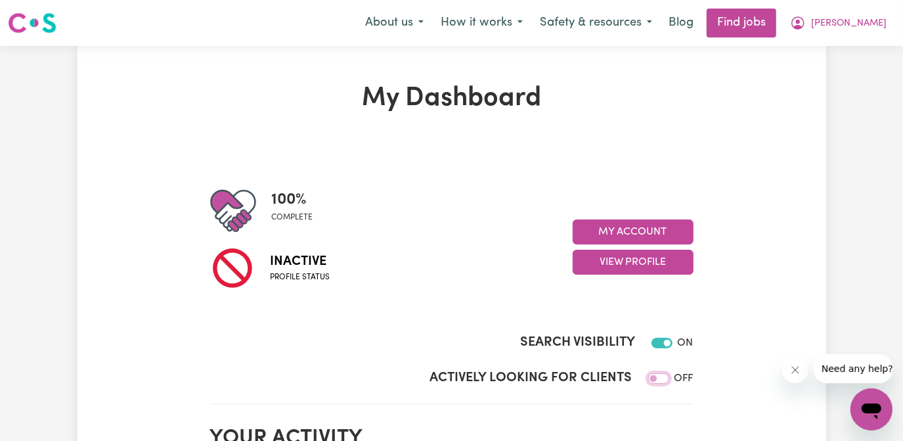
click at [658, 383] on input "Actively Looking for Clients" at bounding box center [658, 378] width 21 height 11
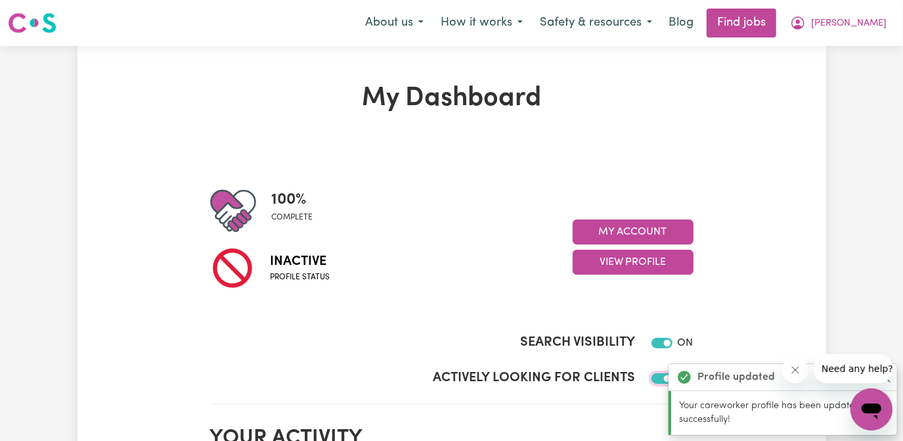
click at [658, 377] on input "Actively Looking for Clients" at bounding box center [661, 378] width 21 height 11
checkbox input "false"
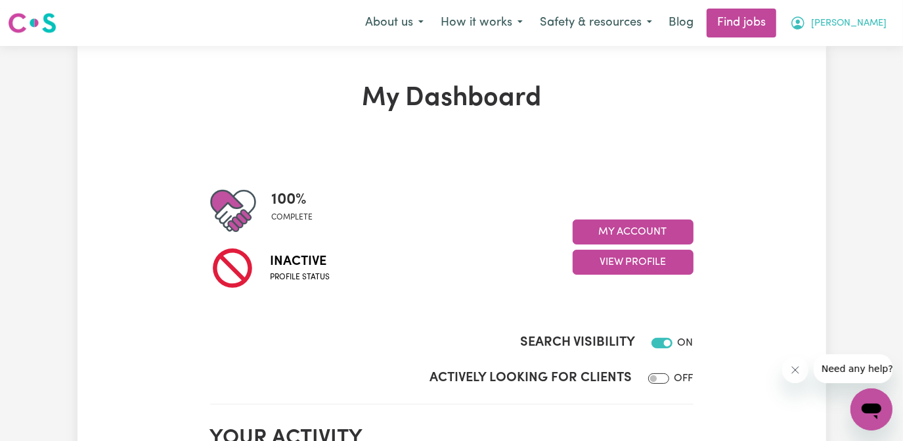
click at [867, 20] on span "[PERSON_NAME]" at bounding box center [848, 23] width 75 height 14
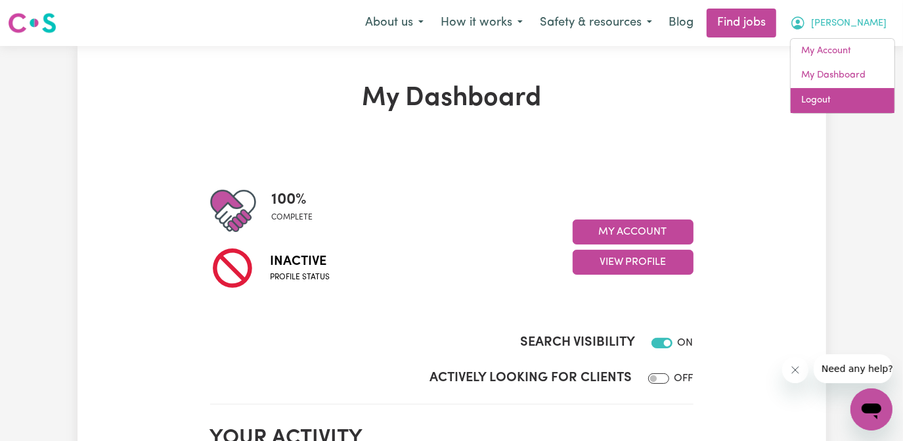
click at [820, 100] on link "Logout" at bounding box center [842, 100] width 104 height 25
